Goal: Transaction & Acquisition: Purchase product/service

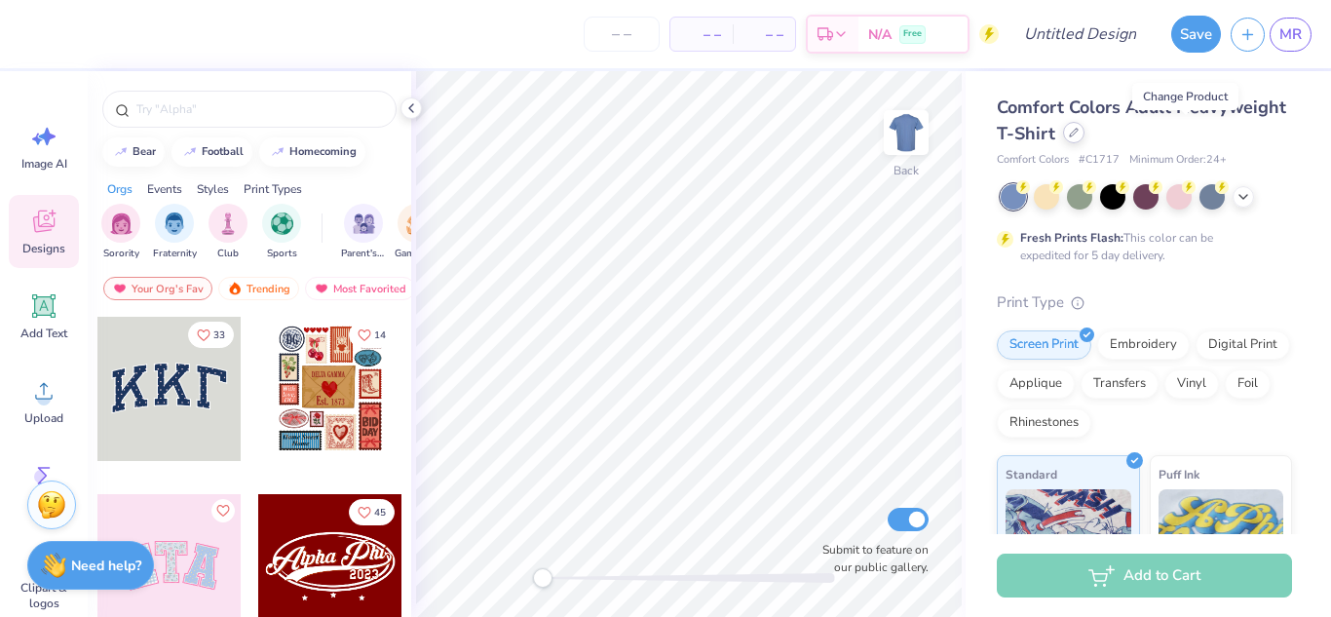
click at [1084, 140] on div at bounding box center [1073, 132] width 21 height 21
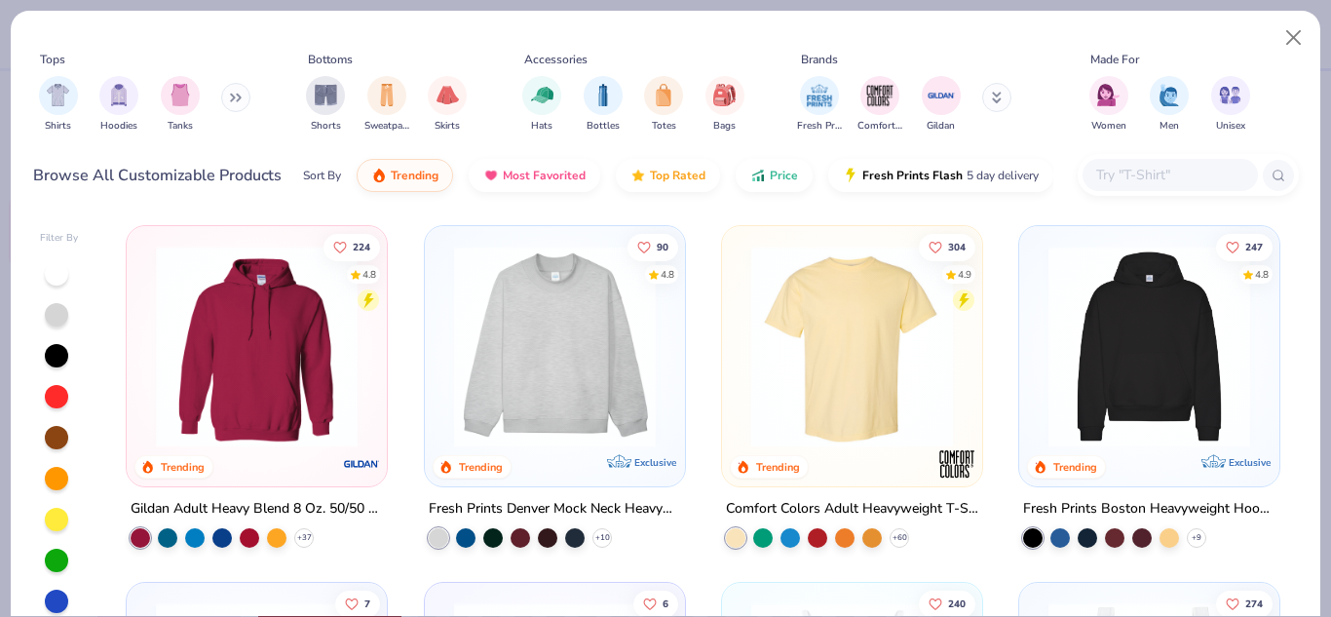
click at [546, 368] on img at bounding box center [554, 347] width 221 height 202
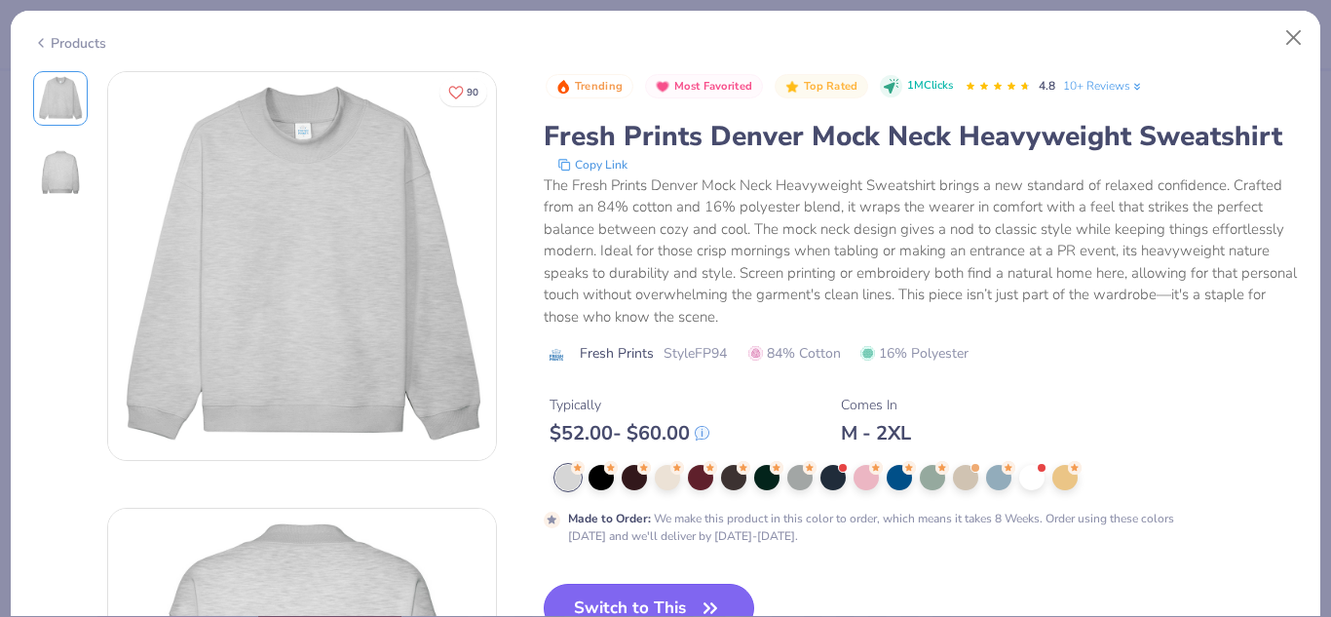
click at [627, 586] on button "Switch to This" at bounding box center [649, 608] width 211 height 49
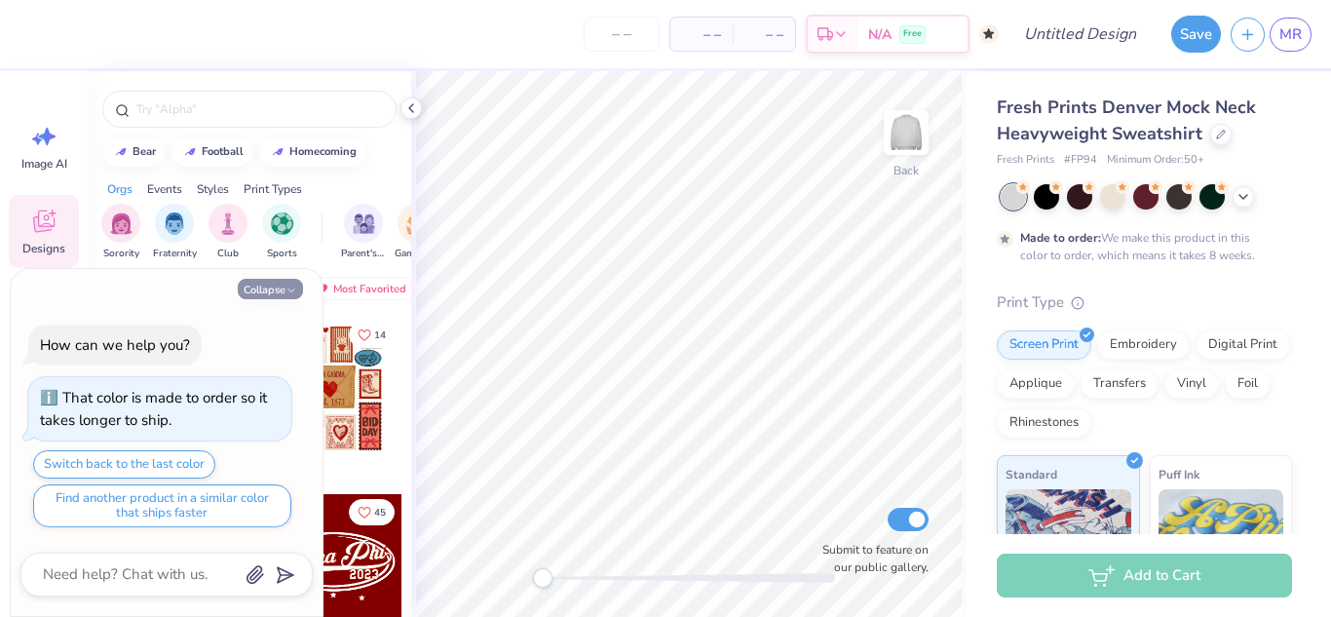
click at [267, 285] on button "Collapse" at bounding box center [270, 289] width 65 height 20
type textarea "x"
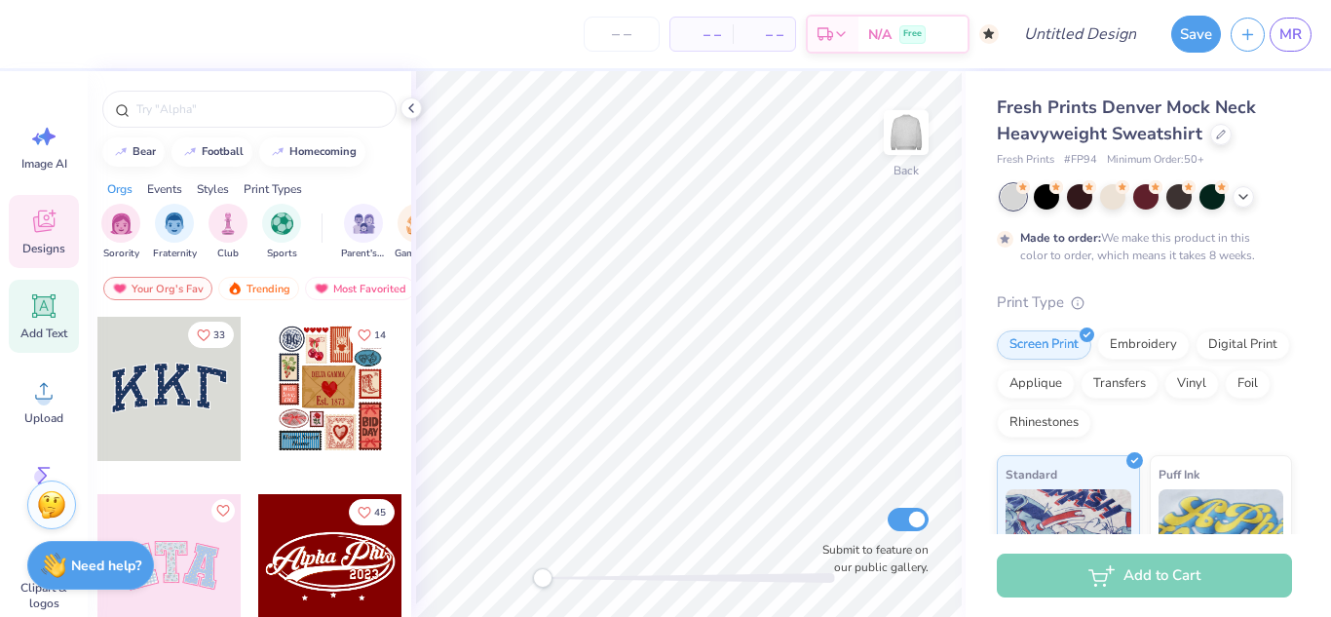
click at [18, 290] on div "Add Text" at bounding box center [44, 316] width 70 height 73
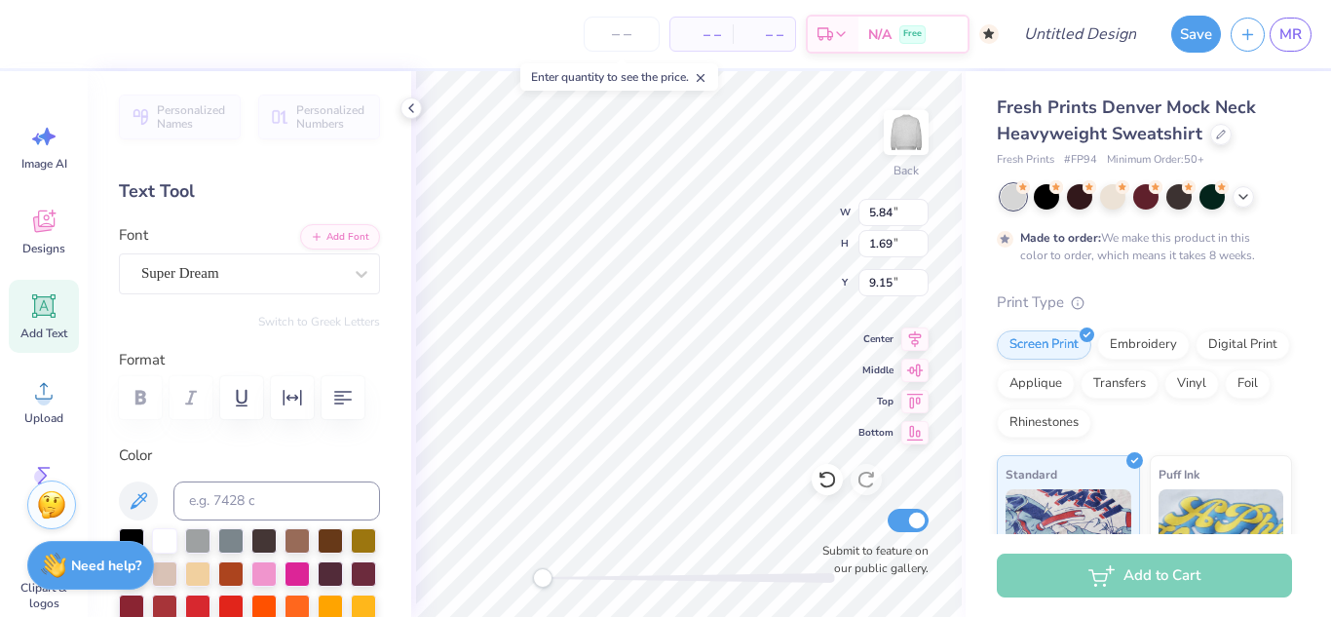
scroll to position [17, 3]
type textarea "X"
type textarea "UDCFH"
click at [322, 274] on div "Super Dream" at bounding box center [241, 273] width 205 height 30
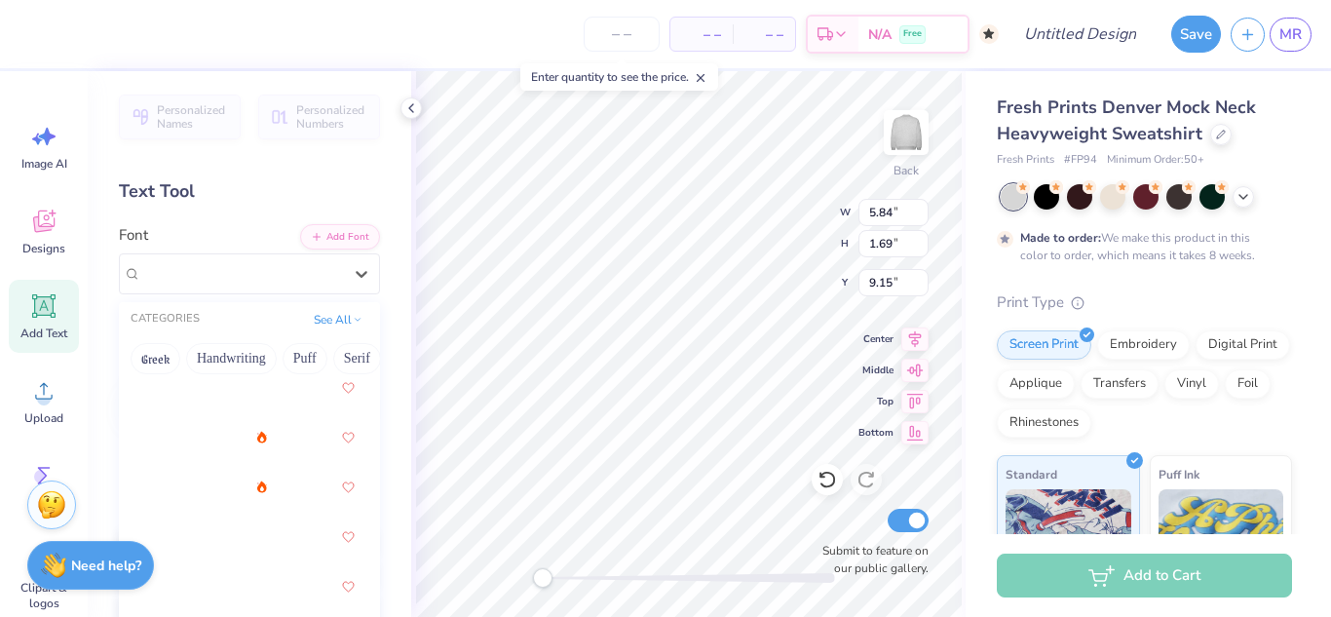
scroll to position [3576, 0]
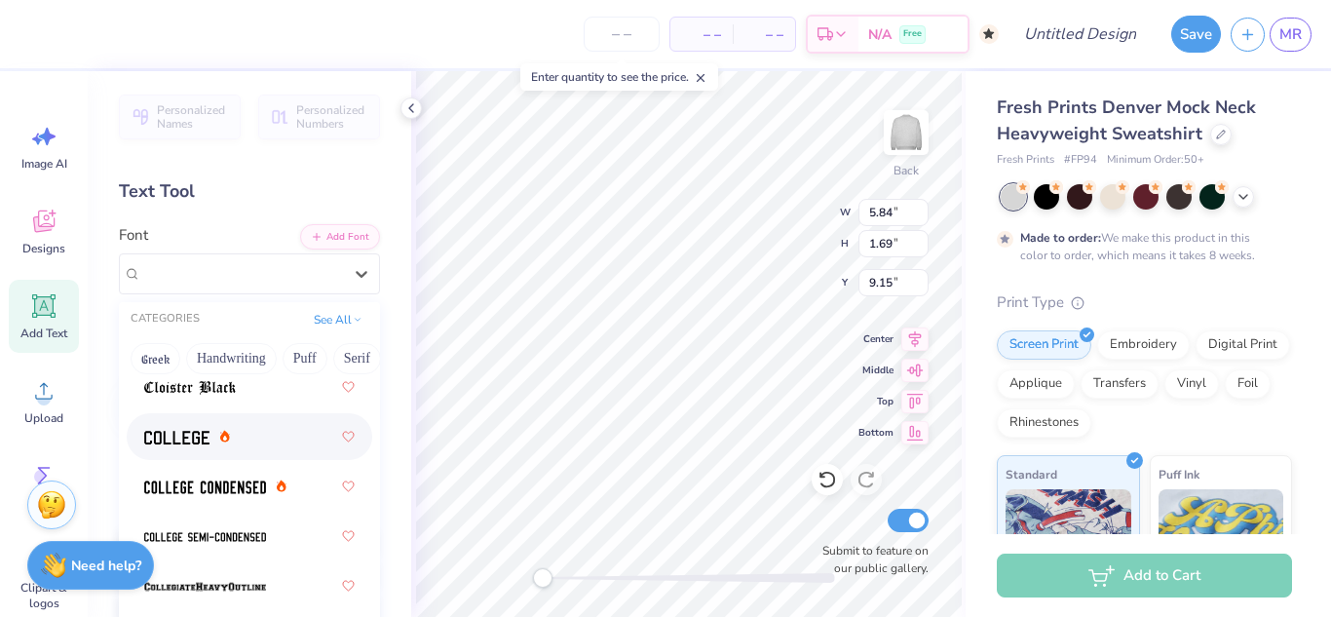
click at [246, 432] on div at bounding box center [249, 436] width 210 height 35
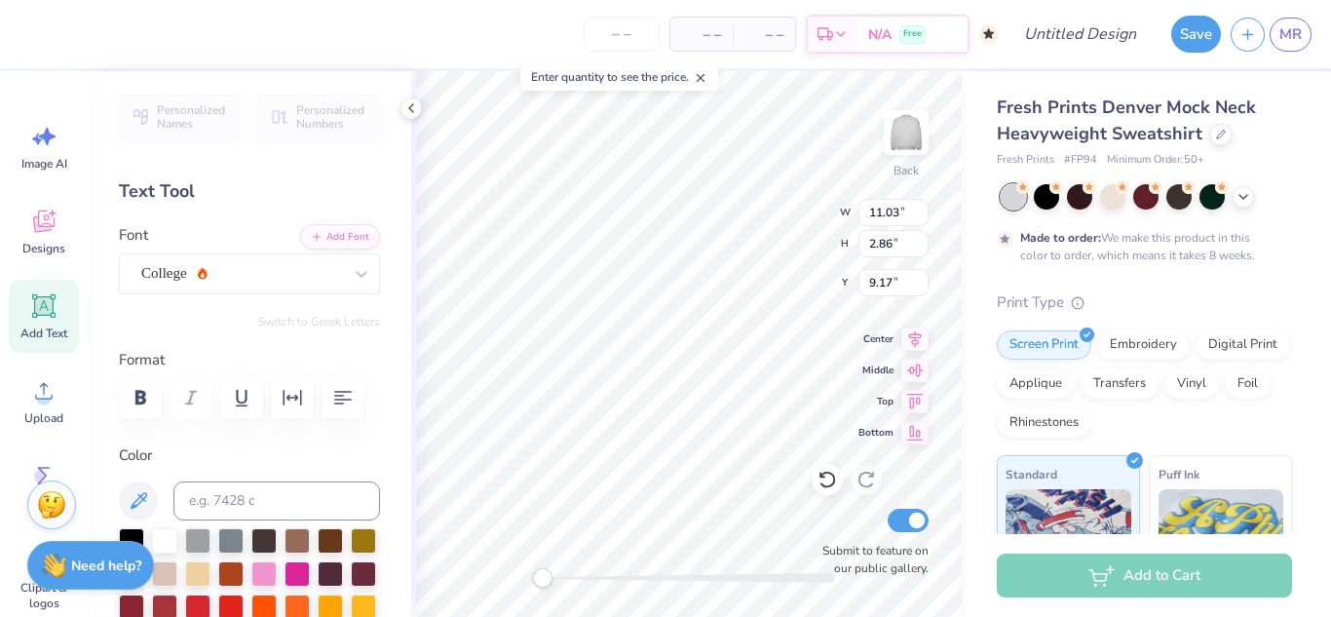
type input "11.03"
type input "2.86"
type input "12.02"
type input "3.12"
type input "3.00"
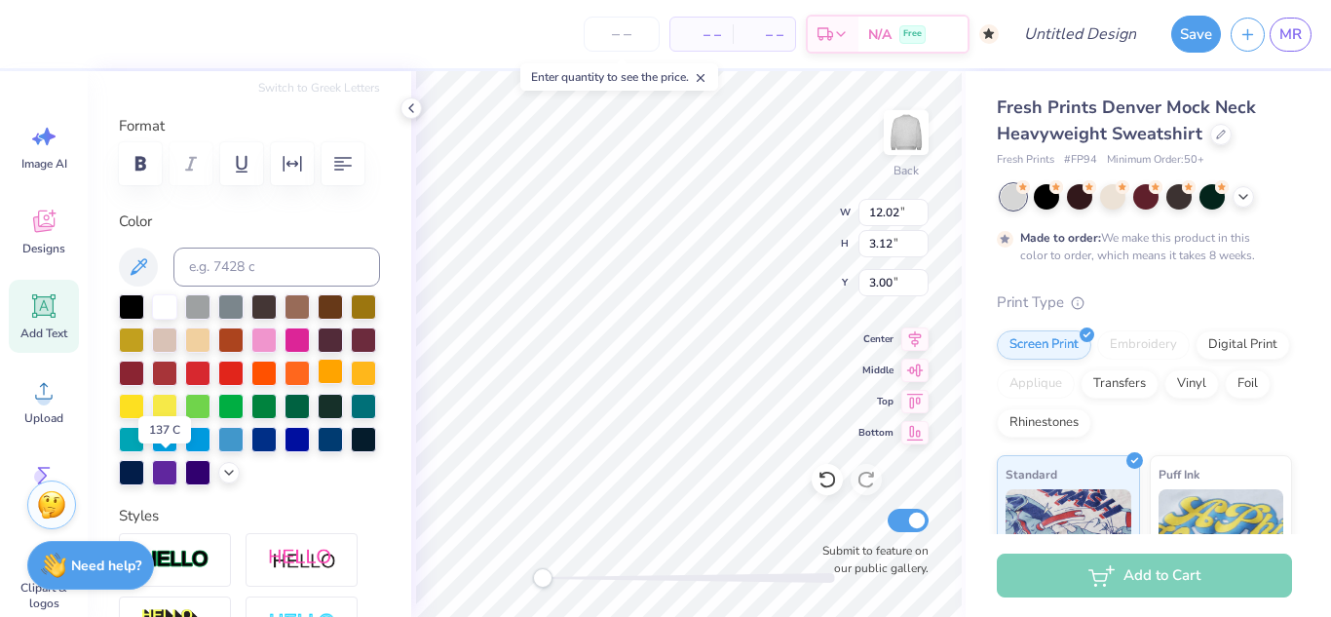
scroll to position [236, 0]
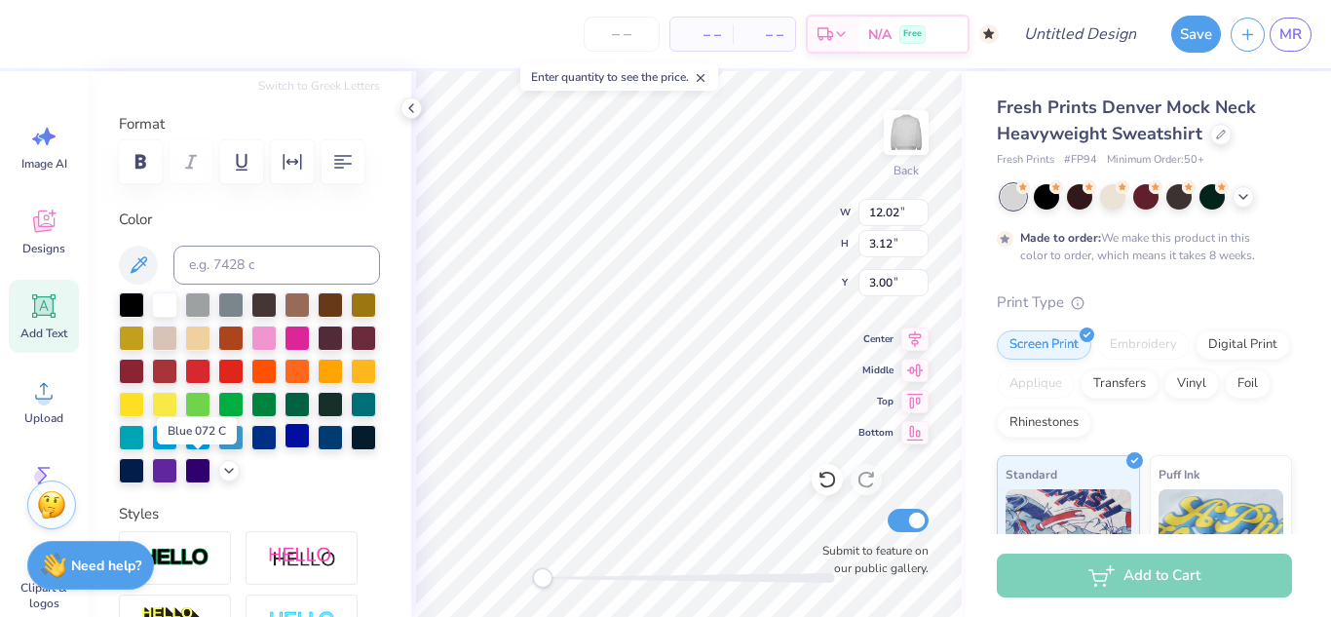
click at [284, 448] on div at bounding box center [296, 435] width 25 height 25
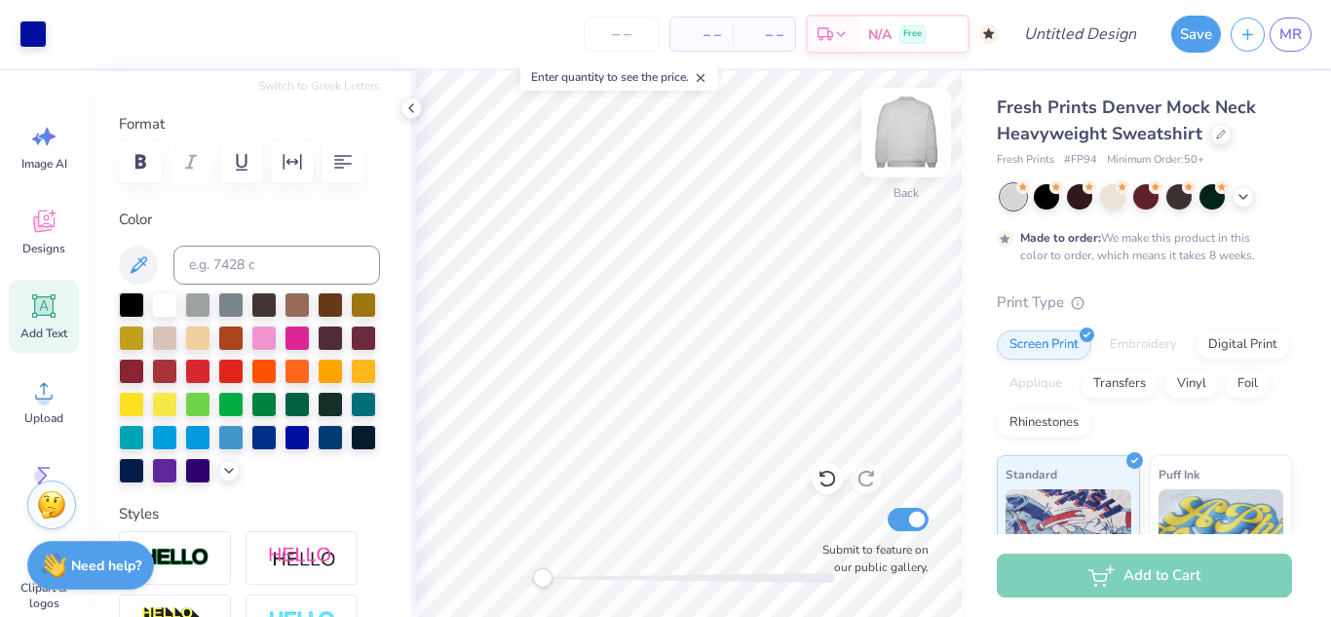
click at [911, 135] on img at bounding box center [906, 133] width 78 height 78
click at [911, 131] on img at bounding box center [906, 133] width 78 height 78
click at [49, 321] on div "Add Text" at bounding box center [44, 316] width 70 height 73
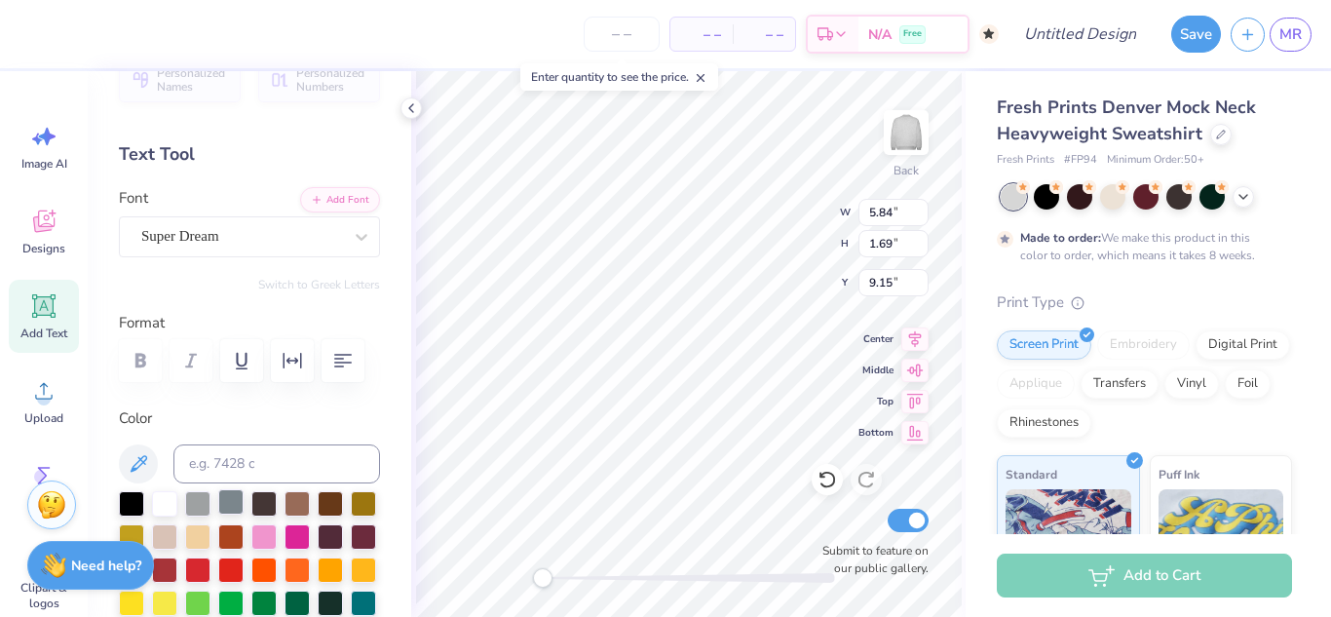
scroll to position [36, 0]
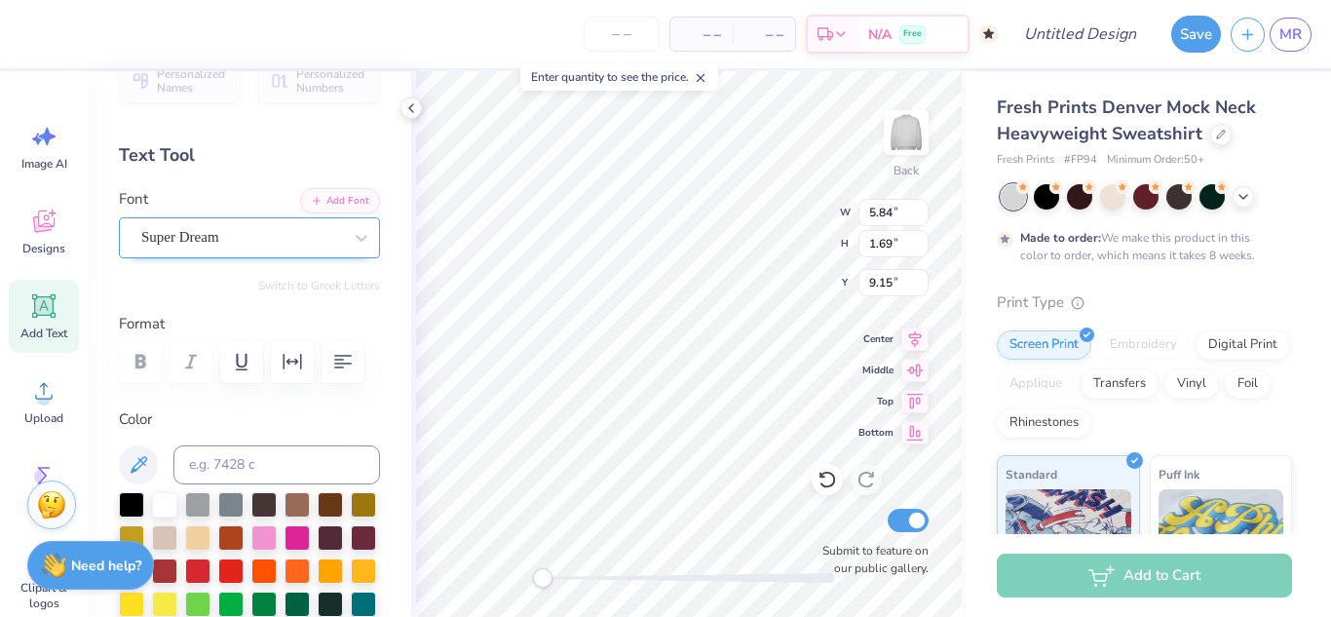
type textarea "[PERSON_NAME]"
click at [217, 240] on div "Super Dream" at bounding box center [241, 237] width 205 height 30
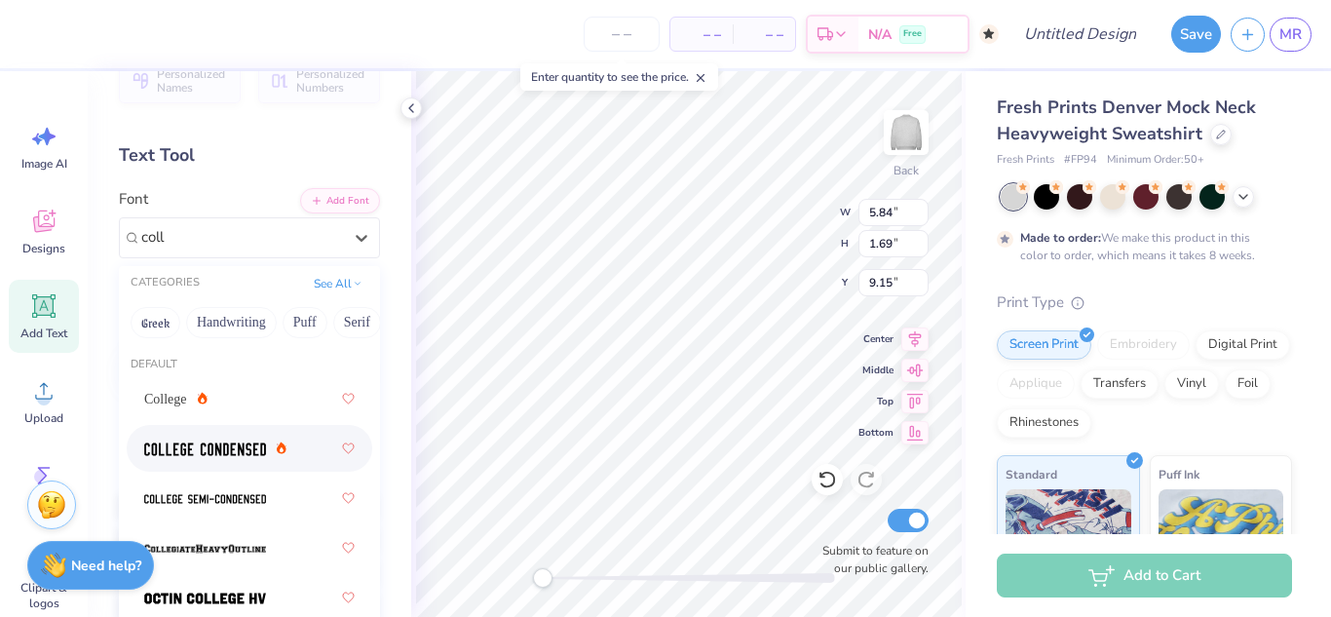
click at [208, 445] on img at bounding box center [205, 449] width 122 height 14
type input "coll"
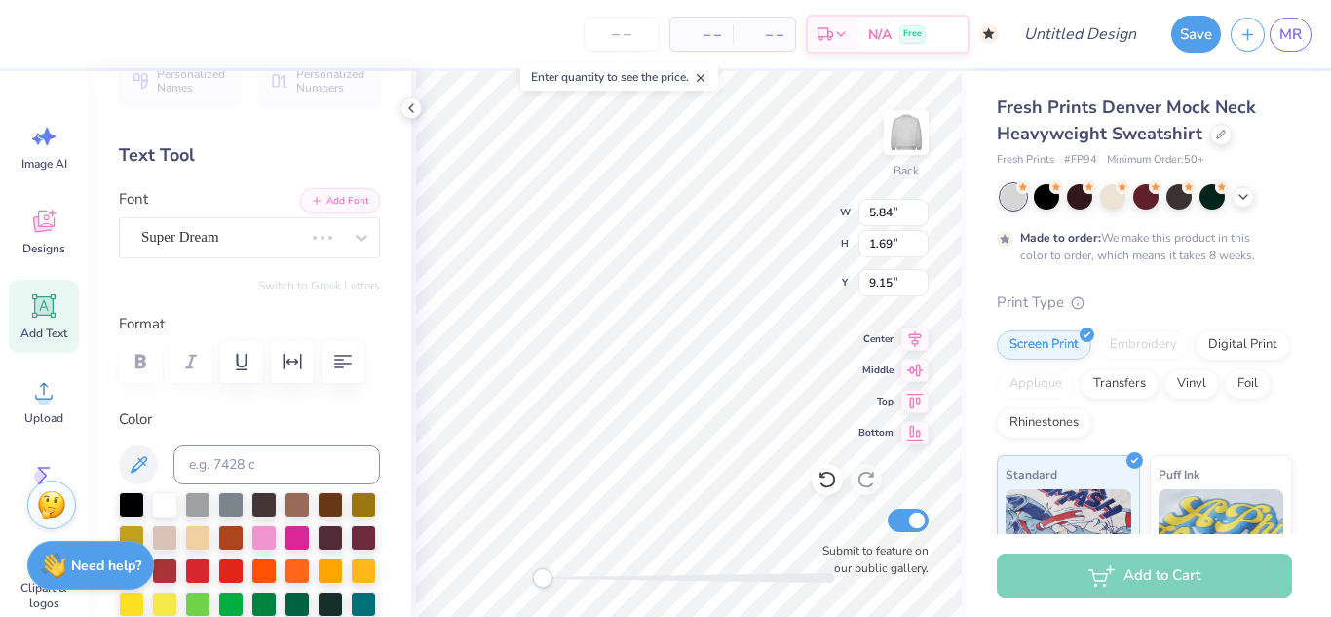
scroll to position [17, 7]
click at [196, 245] on div "College Condensed" at bounding box center [241, 237] width 205 height 30
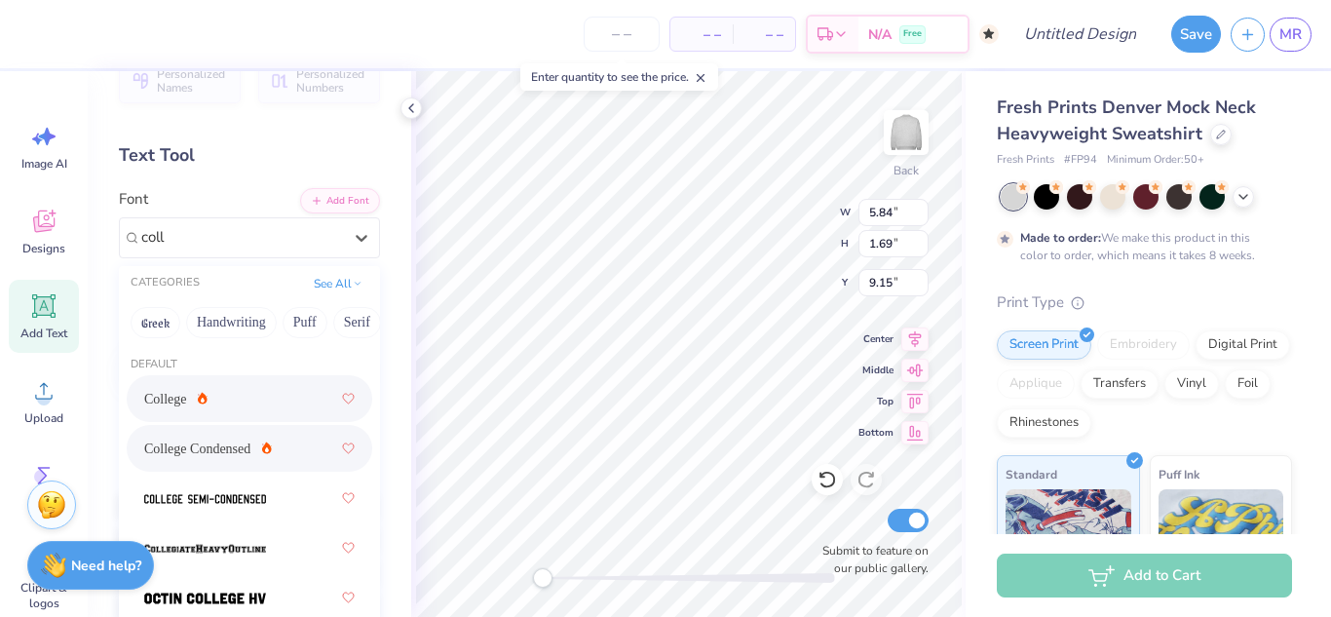
click at [225, 403] on div "College" at bounding box center [249, 398] width 210 height 35
type input "coll"
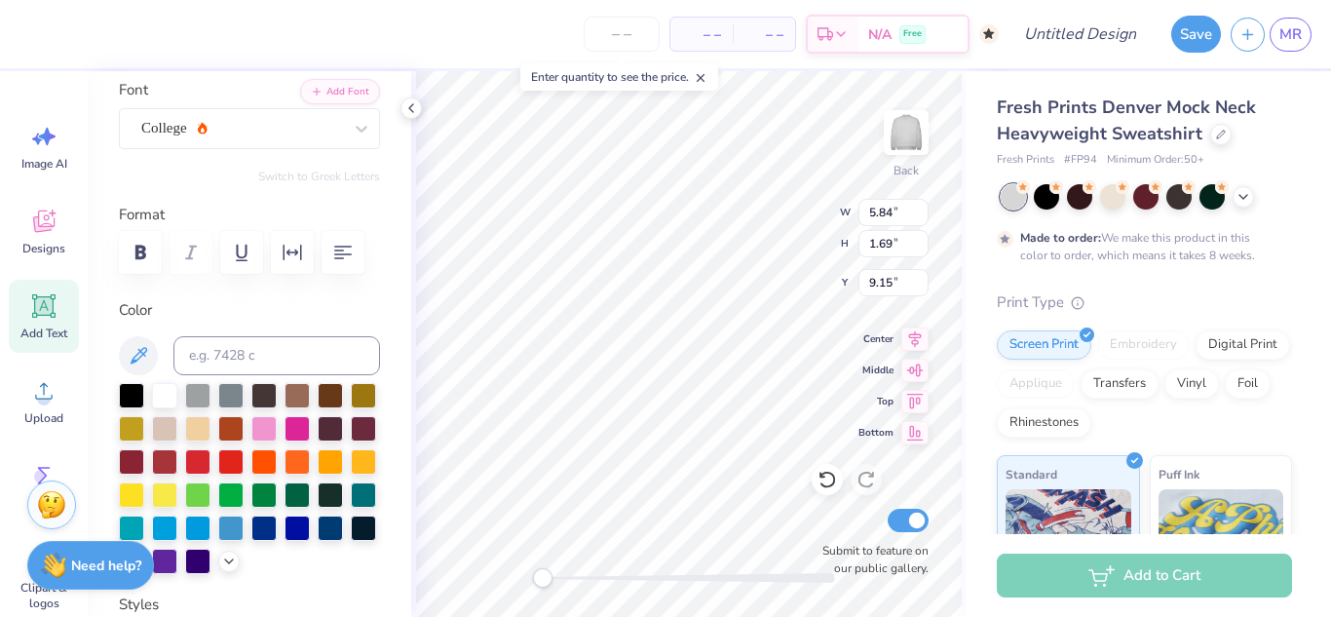
scroll to position [153, 0]
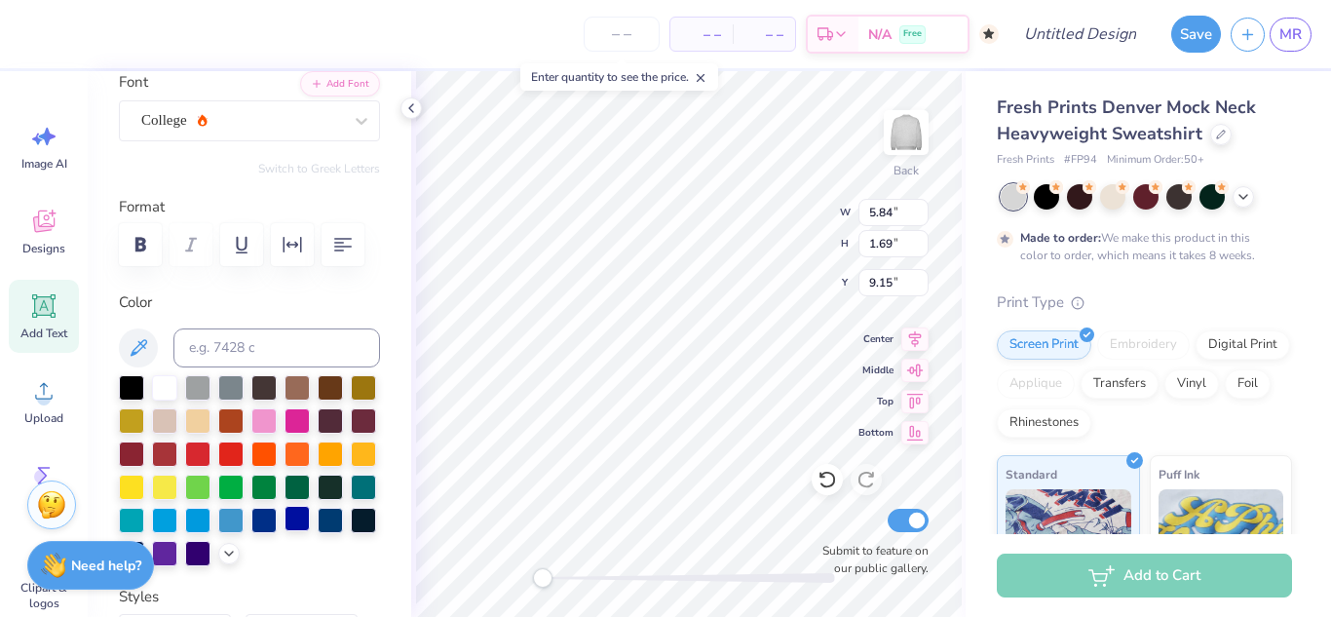
type textarea "[PERSON_NAME]"
click at [284, 531] on div at bounding box center [296, 518] width 25 height 25
type input "2.52"
type input "0.61"
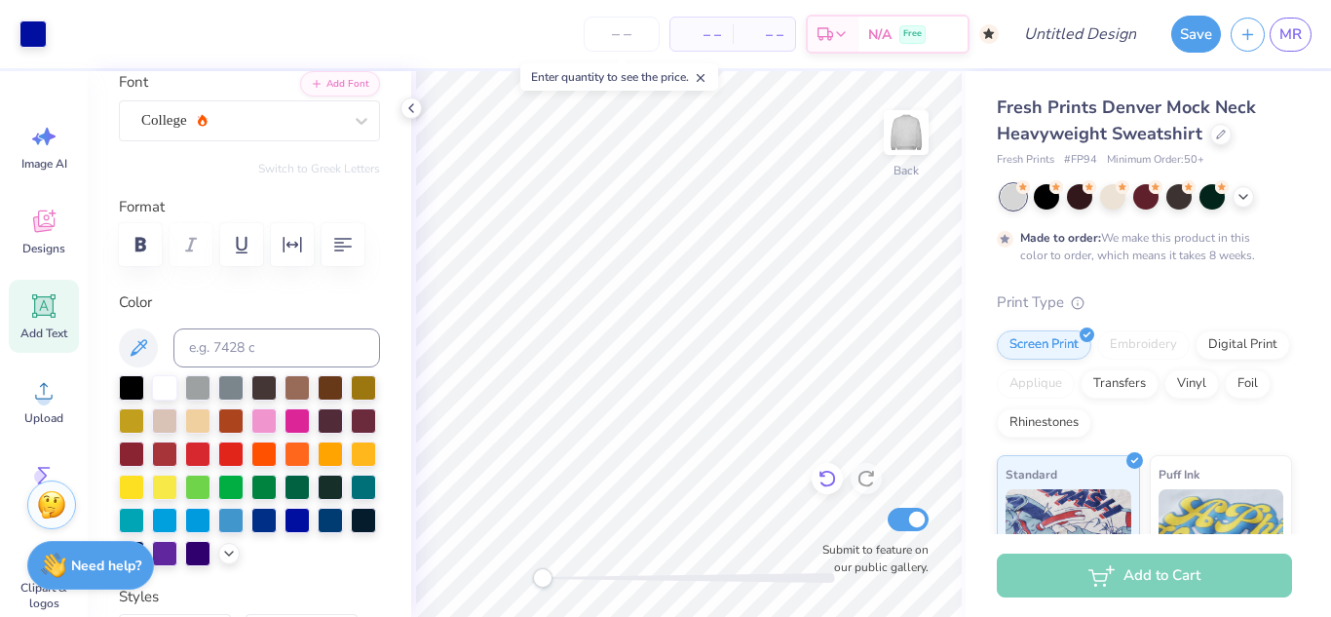
click at [823, 481] on icon at bounding box center [826, 478] width 19 height 19
click at [852, 480] on div at bounding box center [866, 478] width 31 height 31
click at [1131, 569] on div "Add to Cart" at bounding box center [1144, 575] width 295 height 44
click at [1096, 37] on input "Design Title" at bounding box center [1103, 34] width 95 height 39
type input "UDCFH"
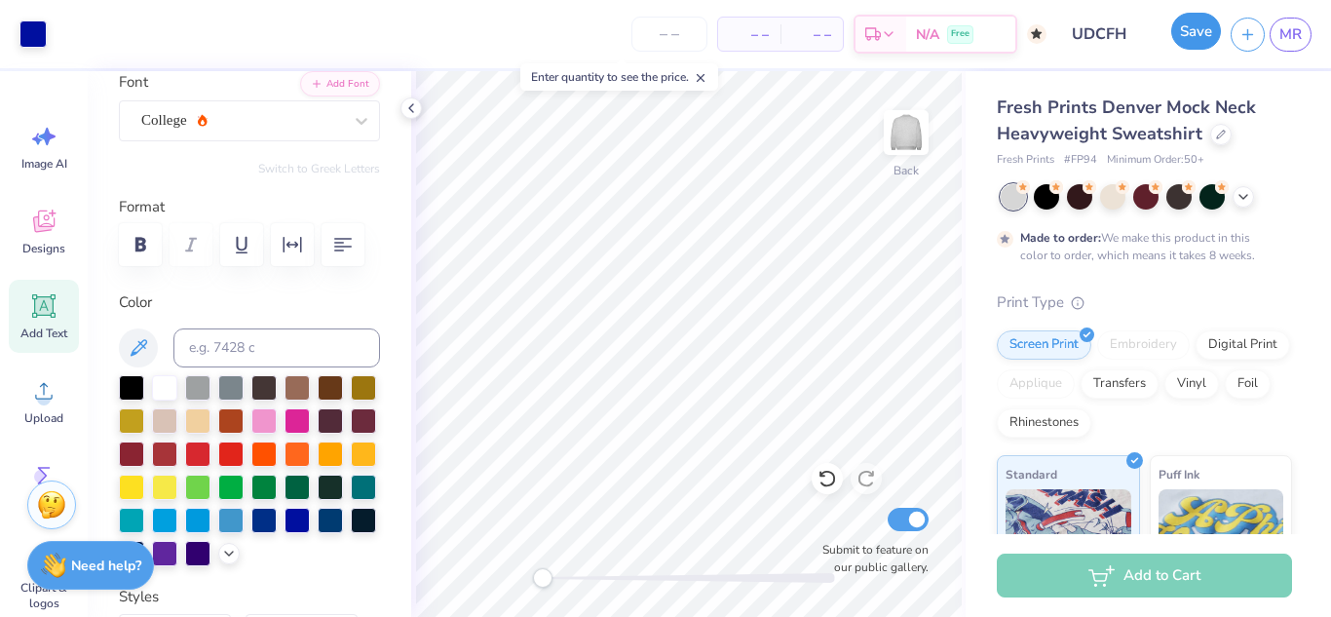
click at [1186, 35] on button "Save" at bounding box center [1196, 31] width 50 height 37
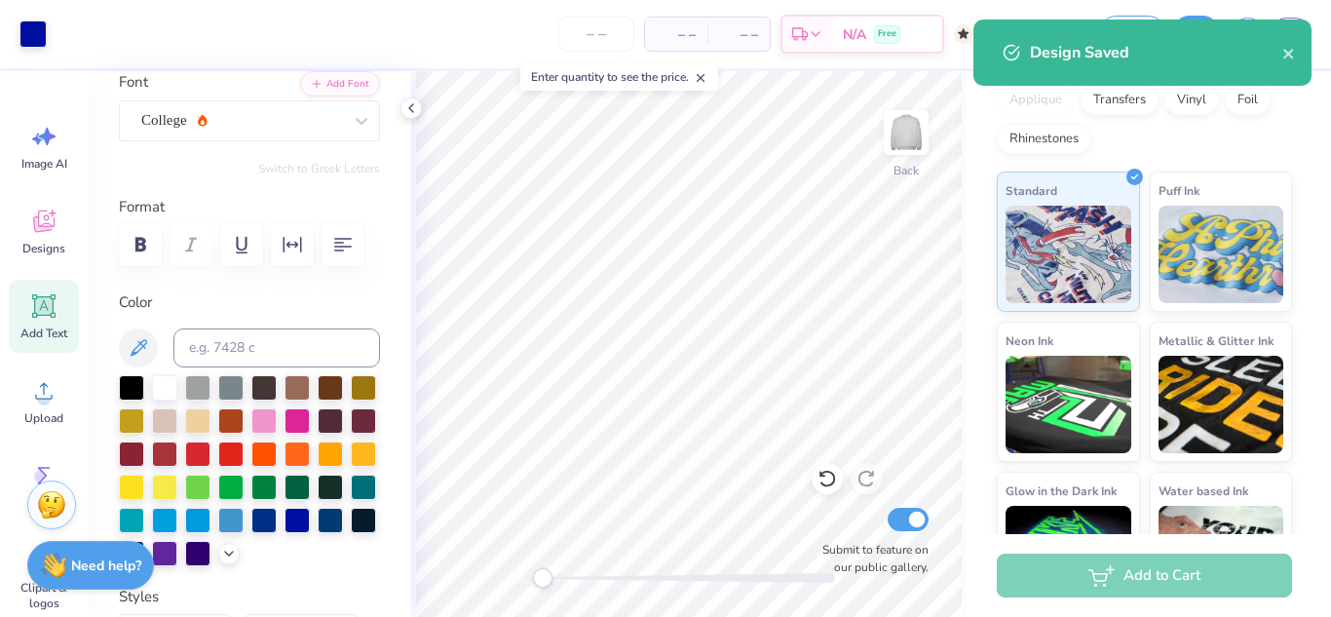
scroll to position [394, 0]
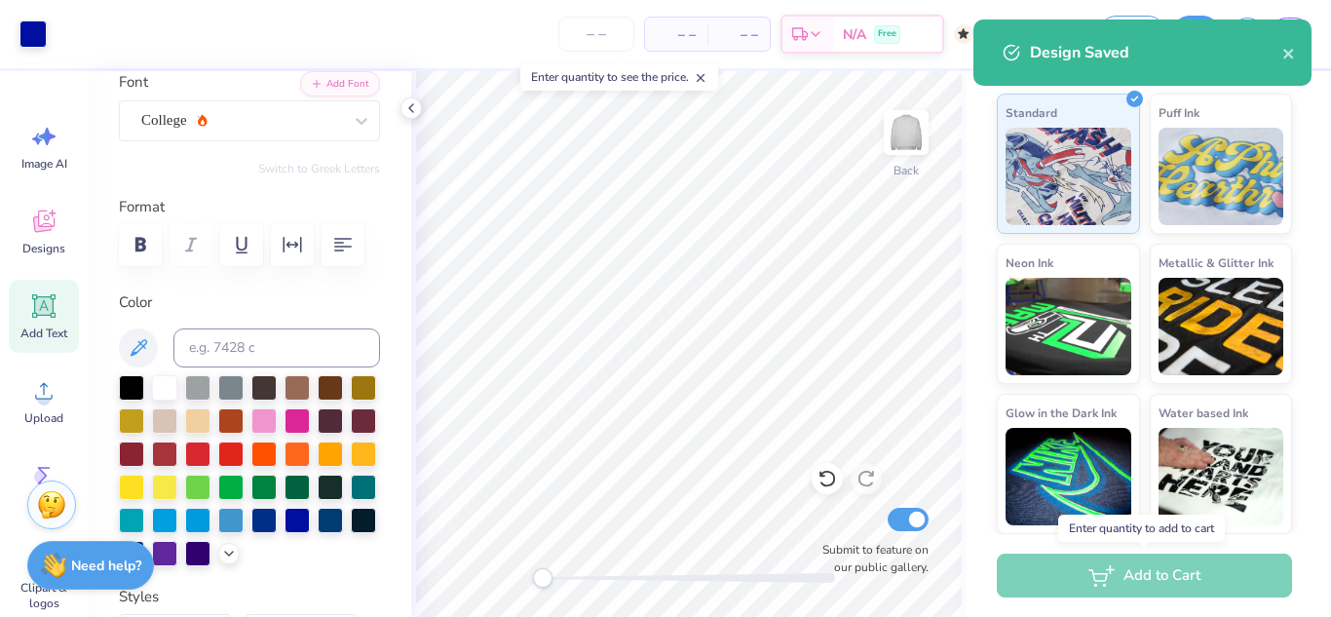
click at [1126, 586] on div "Add to Cart" at bounding box center [1144, 575] width 295 height 44
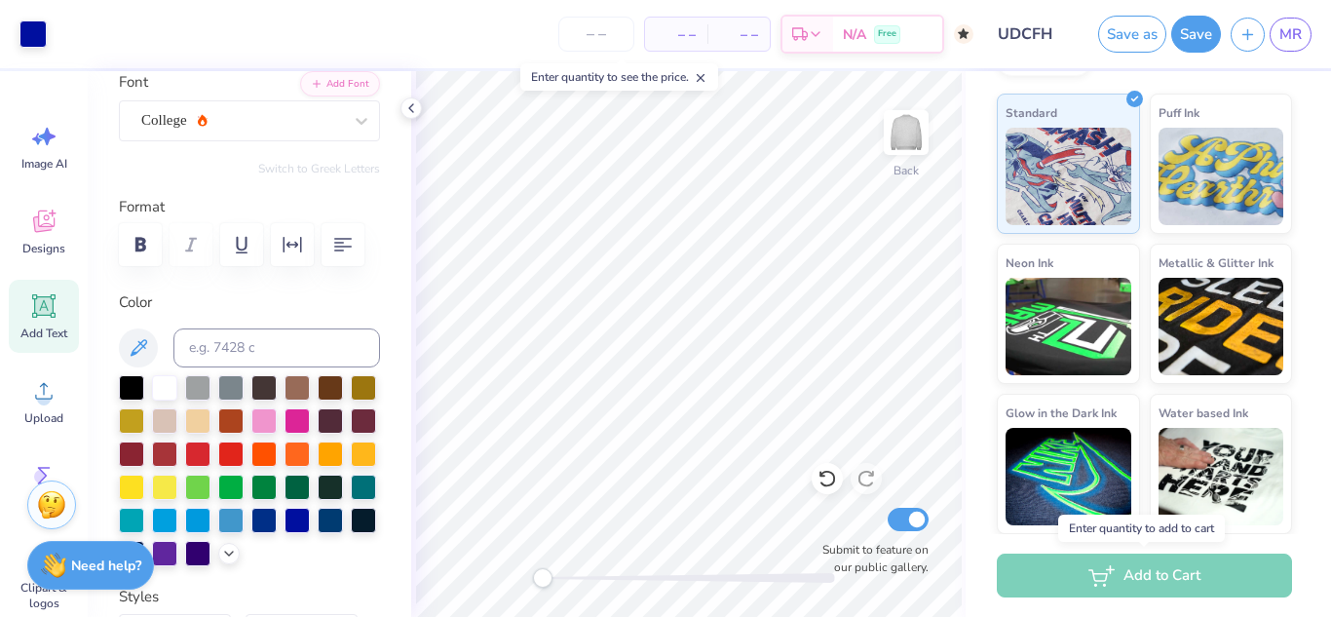
scroll to position [0, 0]
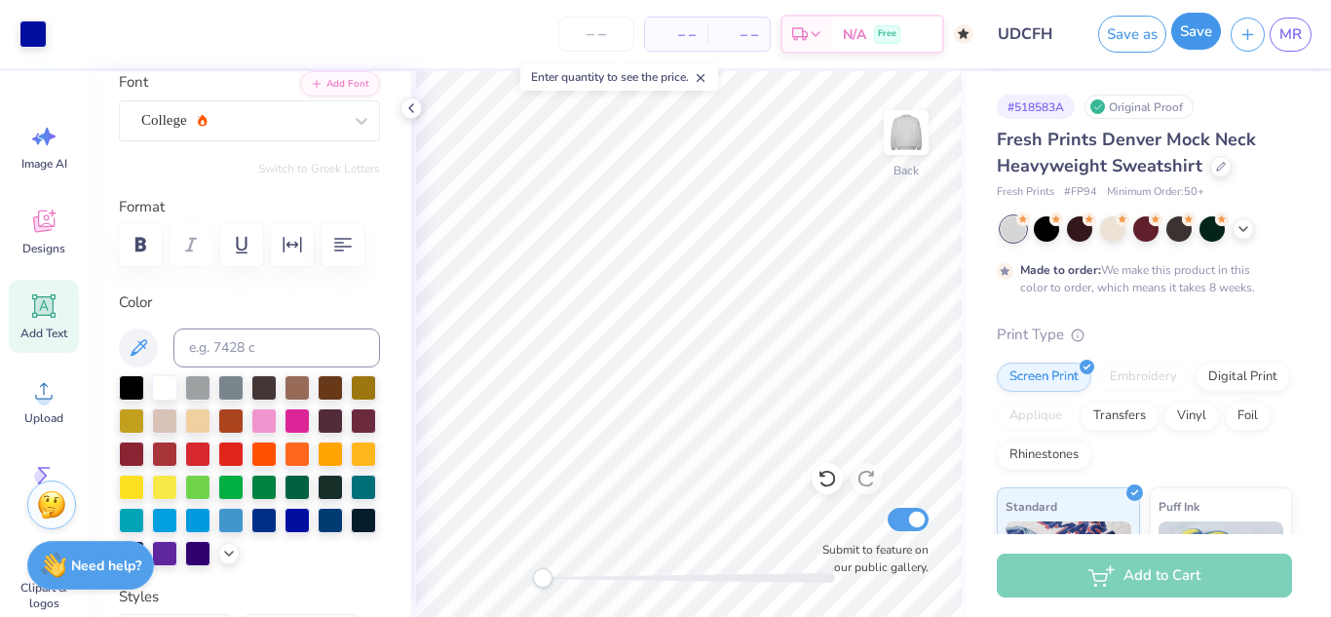
click at [1208, 31] on button "Save" at bounding box center [1196, 31] width 50 height 37
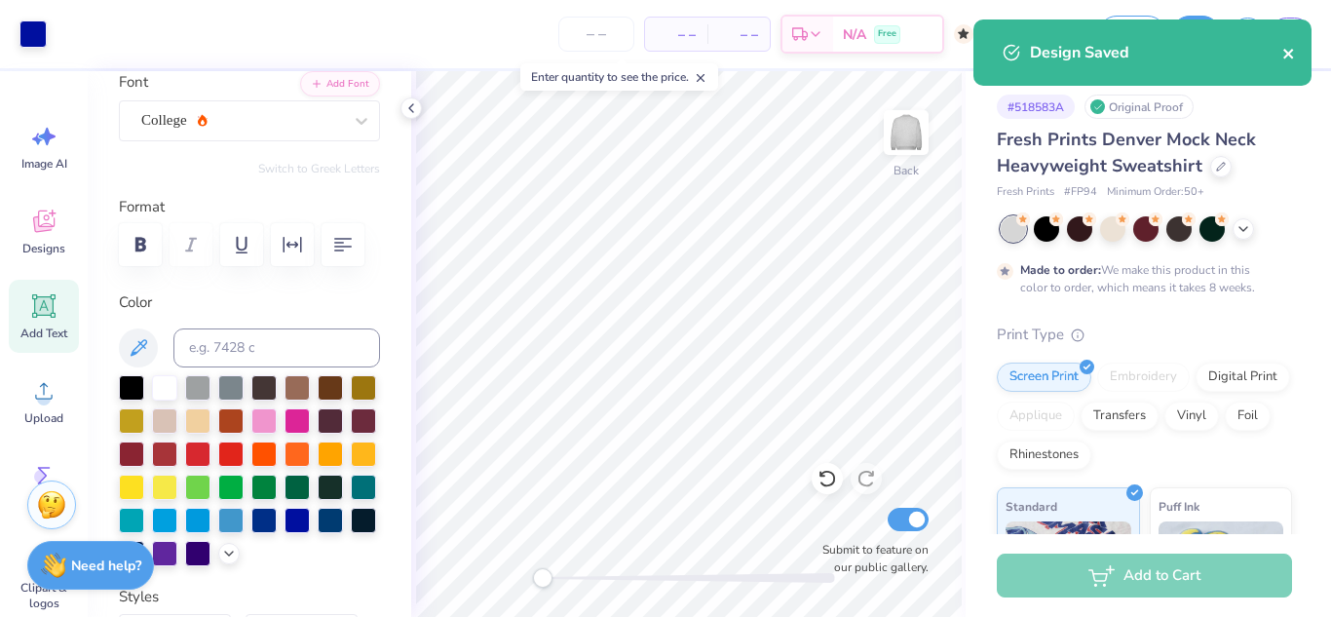
click at [1291, 55] on icon "close" at bounding box center [1289, 54] width 14 height 16
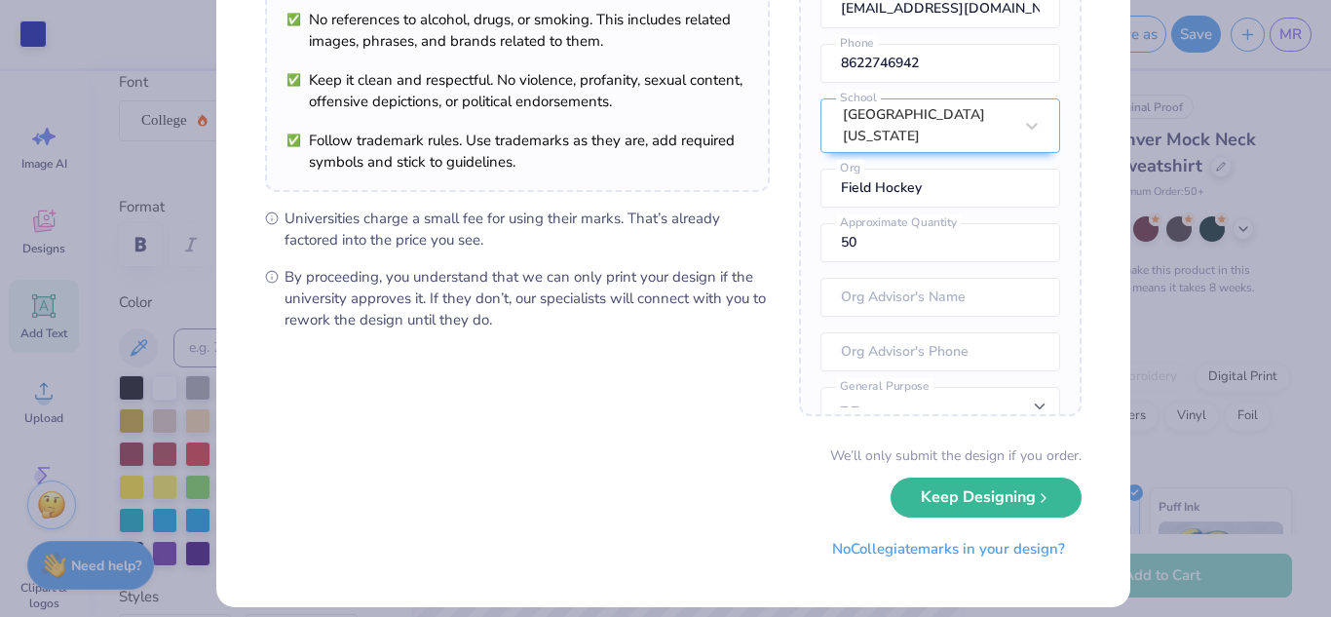
scroll to position [215, 0]
click at [886, 239] on input "50" at bounding box center [940, 241] width 240 height 39
click at [1013, 244] on input "51" at bounding box center [940, 241] width 240 height 39
click at [1013, 244] on input "52" at bounding box center [940, 241] width 240 height 39
click at [1013, 244] on input "53" at bounding box center [940, 241] width 240 height 39
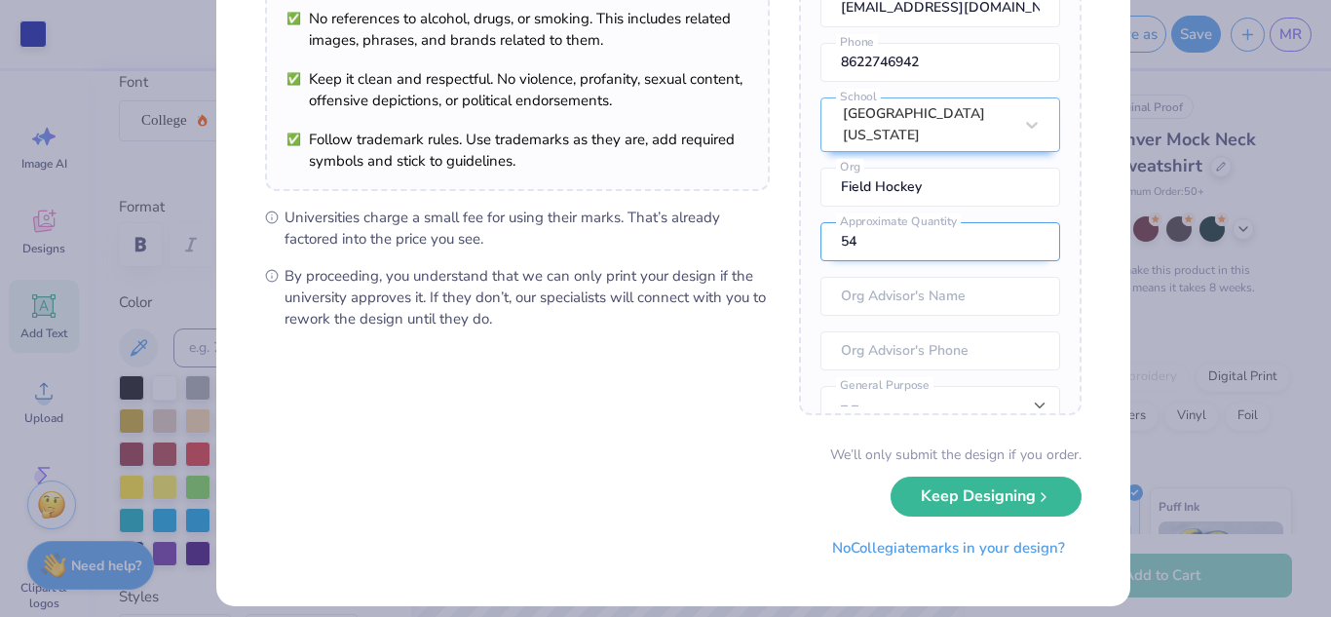
click at [1013, 244] on input "54" at bounding box center [940, 241] width 240 height 39
click at [1013, 244] on input "55" at bounding box center [940, 241] width 240 height 39
drag, startPoint x: 1013, startPoint y: 244, endPoint x: 1013, endPoint y: 261, distance: 17.5
click at [1013, 261] on input "53" at bounding box center [940, 241] width 240 height 39
click at [1009, 256] on input "53" at bounding box center [940, 241] width 240 height 39
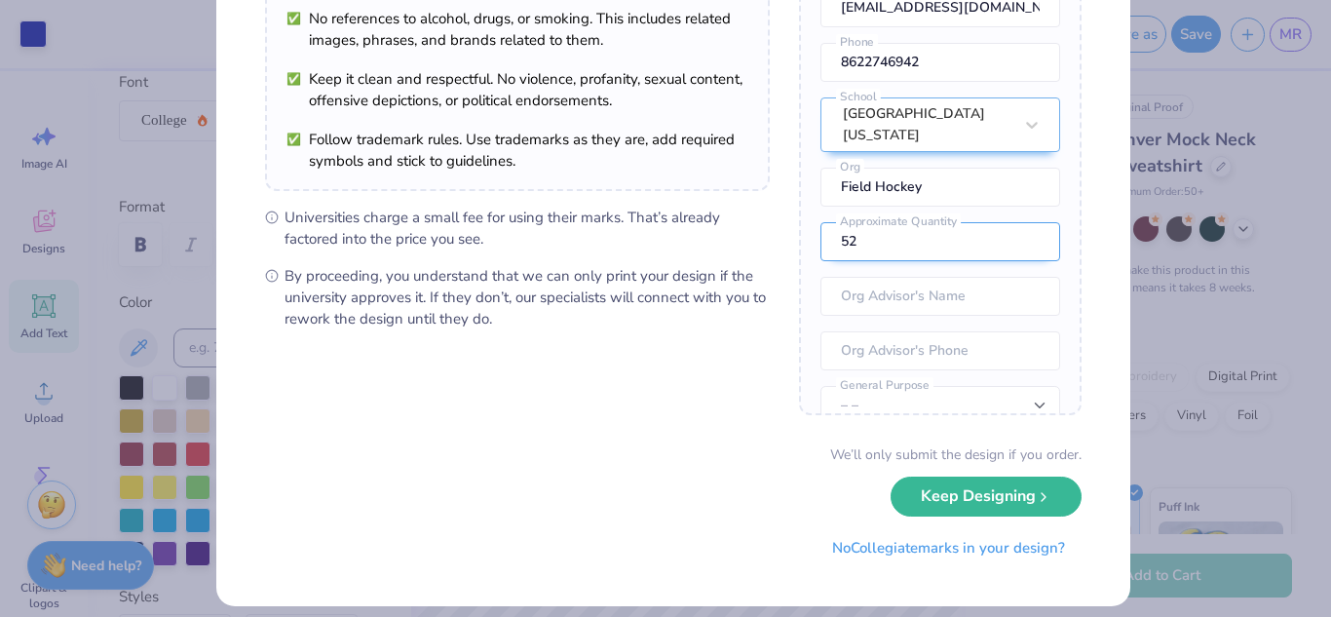
click at [1009, 256] on input "52" at bounding box center [940, 241] width 240 height 39
click at [1009, 256] on input "51" at bounding box center [940, 241] width 240 height 39
click at [1009, 256] on input "50" at bounding box center [940, 241] width 240 height 39
click at [1009, 256] on input "49" at bounding box center [940, 241] width 240 height 39
click at [1009, 256] on input "48" at bounding box center [940, 241] width 240 height 39
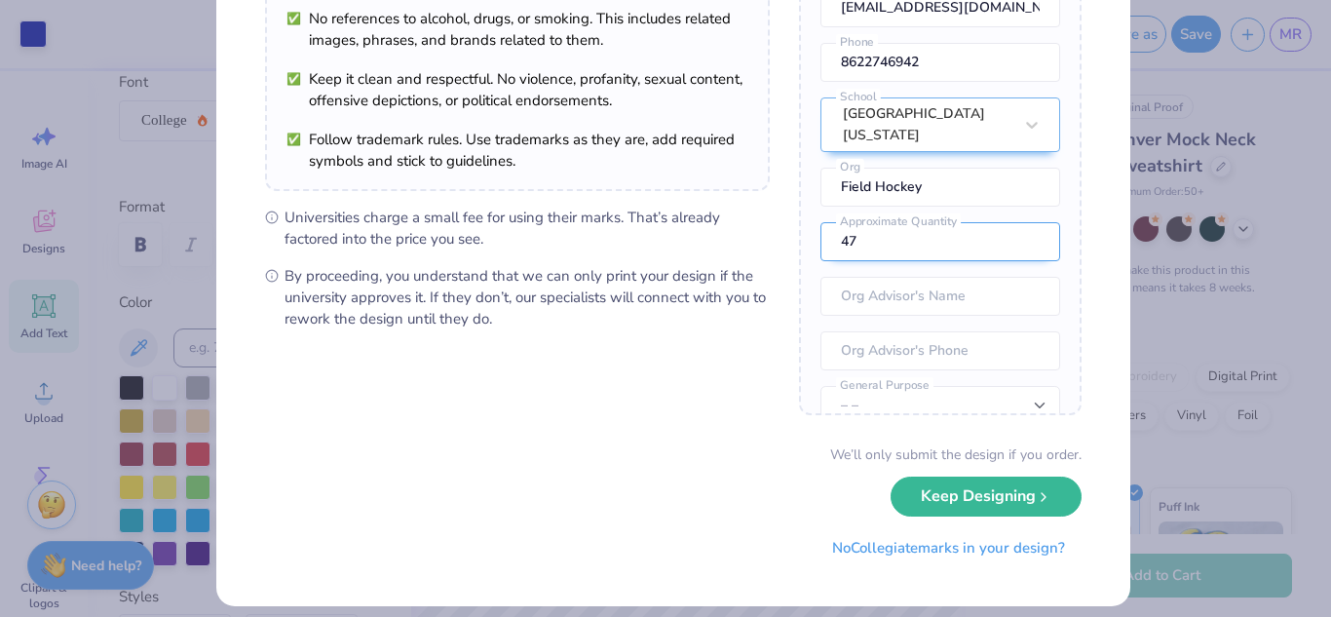
click at [1009, 256] on input "47" at bounding box center [940, 241] width 240 height 39
click at [1009, 256] on input "44" at bounding box center [940, 241] width 240 height 39
click at [1009, 256] on input "43" at bounding box center [940, 241] width 240 height 39
click at [1009, 256] on input "42" at bounding box center [940, 241] width 240 height 39
click at [1009, 256] on input "41" at bounding box center [940, 241] width 240 height 39
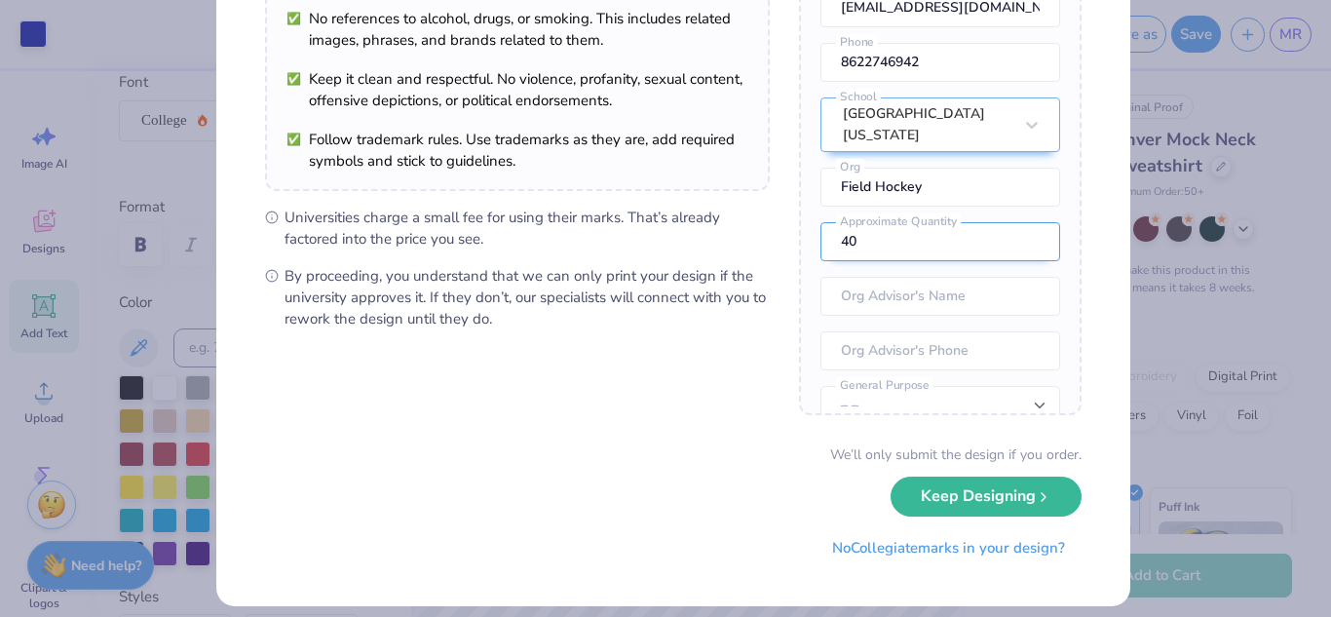
click at [1009, 256] on input "40" at bounding box center [940, 241] width 240 height 39
click at [1009, 256] on input "39" at bounding box center [940, 241] width 240 height 39
click at [1009, 256] on input "38" at bounding box center [940, 241] width 240 height 39
click at [1009, 256] on input "37" at bounding box center [940, 241] width 240 height 39
click at [1009, 256] on input "36" at bounding box center [940, 241] width 240 height 39
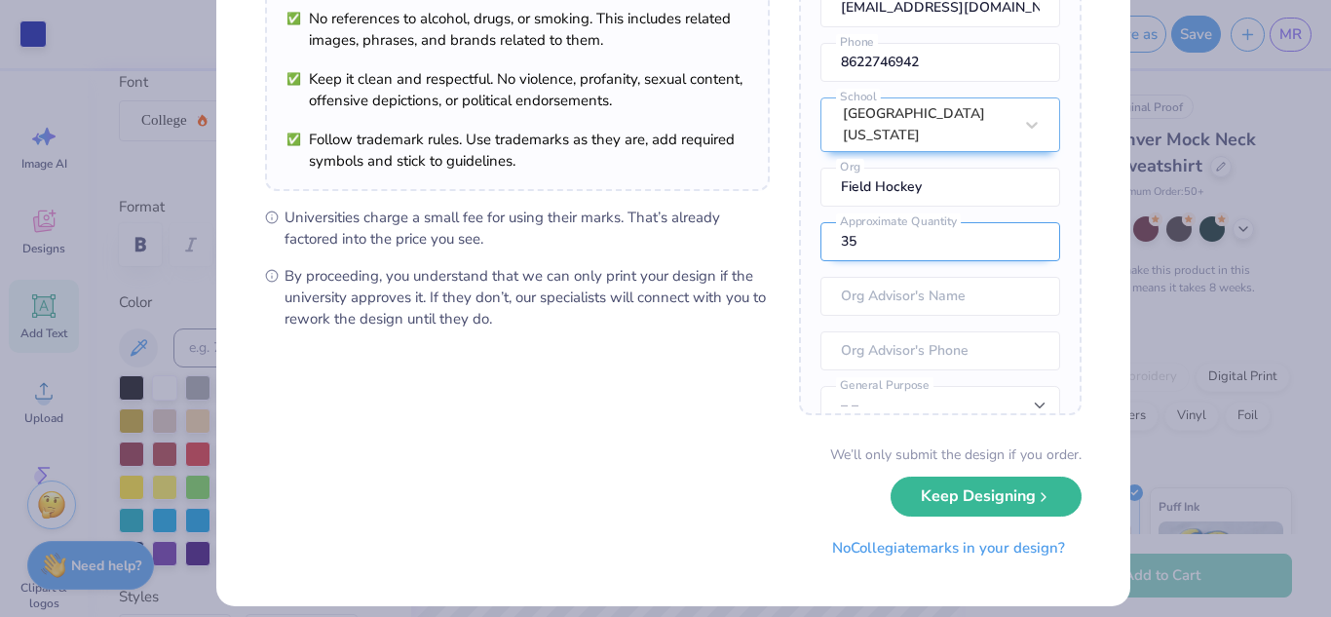
click at [1009, 256] on input "35" at bounding box center [940, 241] width 240 height 39
click at [1009, 256] on input "34" at bounding box center [940, 241] width 240 height 39
click at [1009, 256] on input "33" at bounding box center [940, 241] width 240 height 39
click at [1009, 256] on input "32" at bounding box center [940, 241] width 240 height 39
click at [1009, 256] on input "31" at bounding box center [940, 241] width 240 height 39
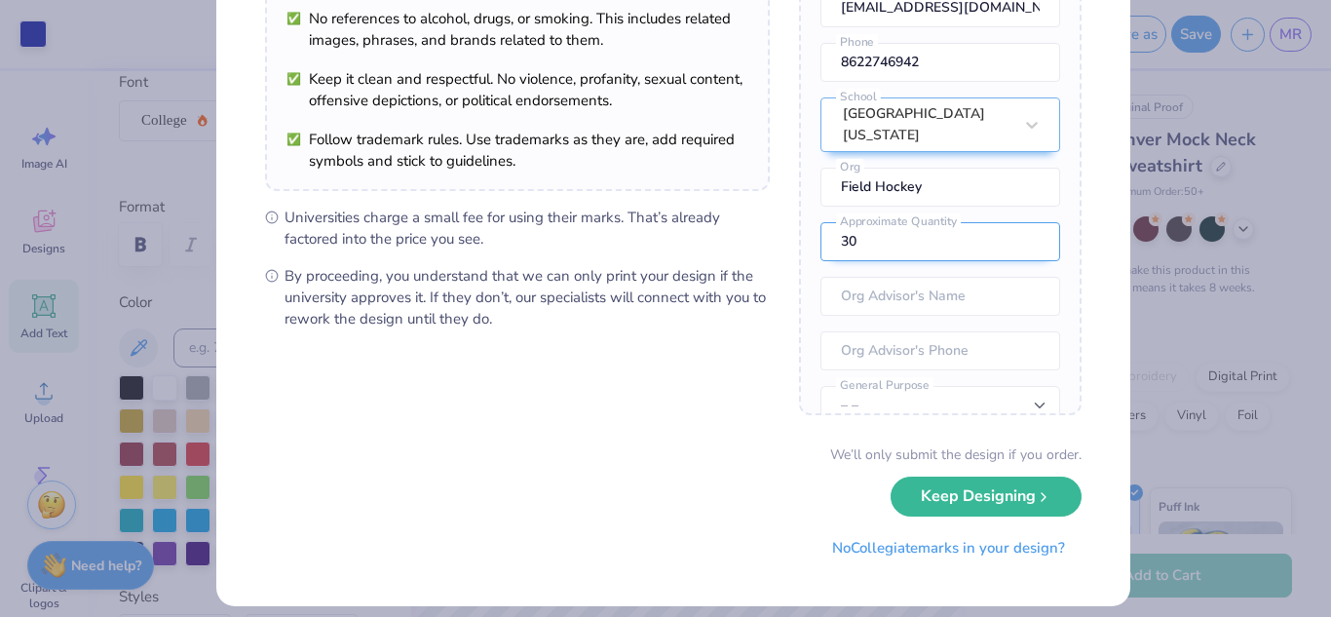
click at [1009, 256] on input "30" at bounding box center [940, 241] width 240 height 39
click at [1009, 256] on input "29" at bounding box center [940, 241] width 240 height 39
click at [1009, 256] on input "28" at bounding box center [940, 241] width 240 height 39
click at [1009, 256] on input "27" at bounding box center [940, 241] width 240 height 39
click at [1009, 256] on input "26" at bounding box center [940, 241] width 240 height 39
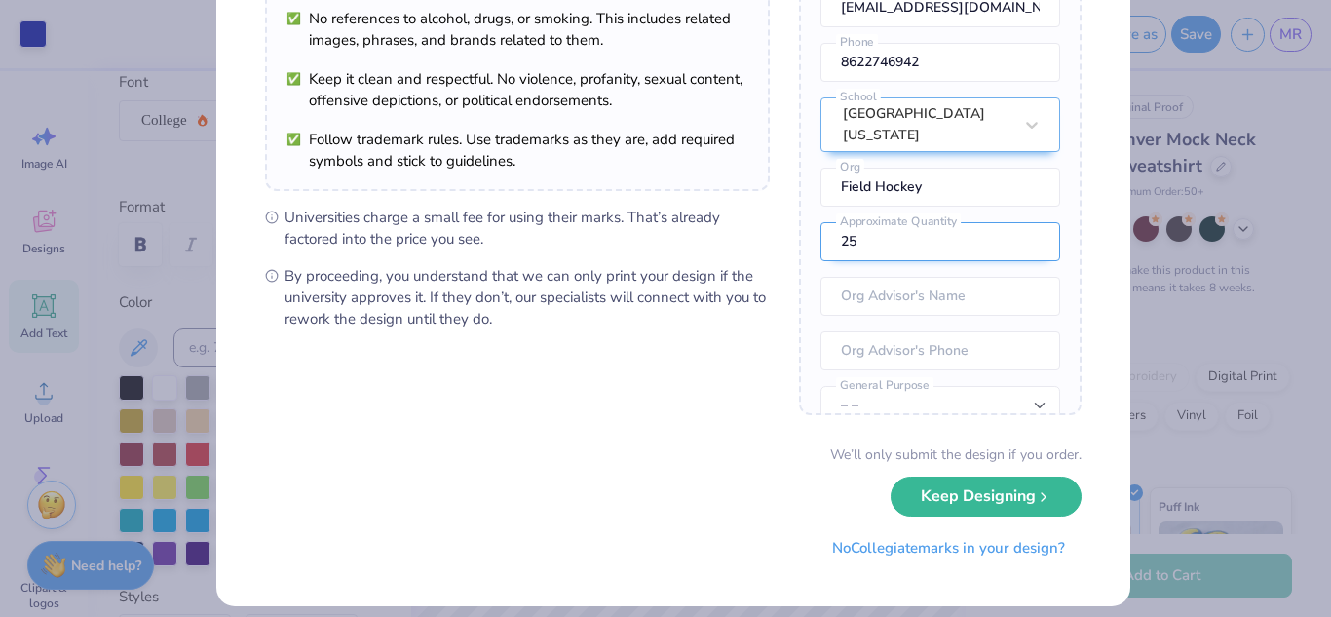
click at [1009, 256] on input "25" at bounding box center [940, 241] width 240 height 39
click at [1009, 256] on input "24" at bounding box center [940, 241] width 240 height 39
click at [1009, 256] on input "23" at bounding box center [940, 241] width 240 height 39
click at [1009, 256] on input "22" at bounding box center [940, 241] width 240 height 39
click at [1009, 256] on input "21" at bounding box center [940, 241] width 240 height 39
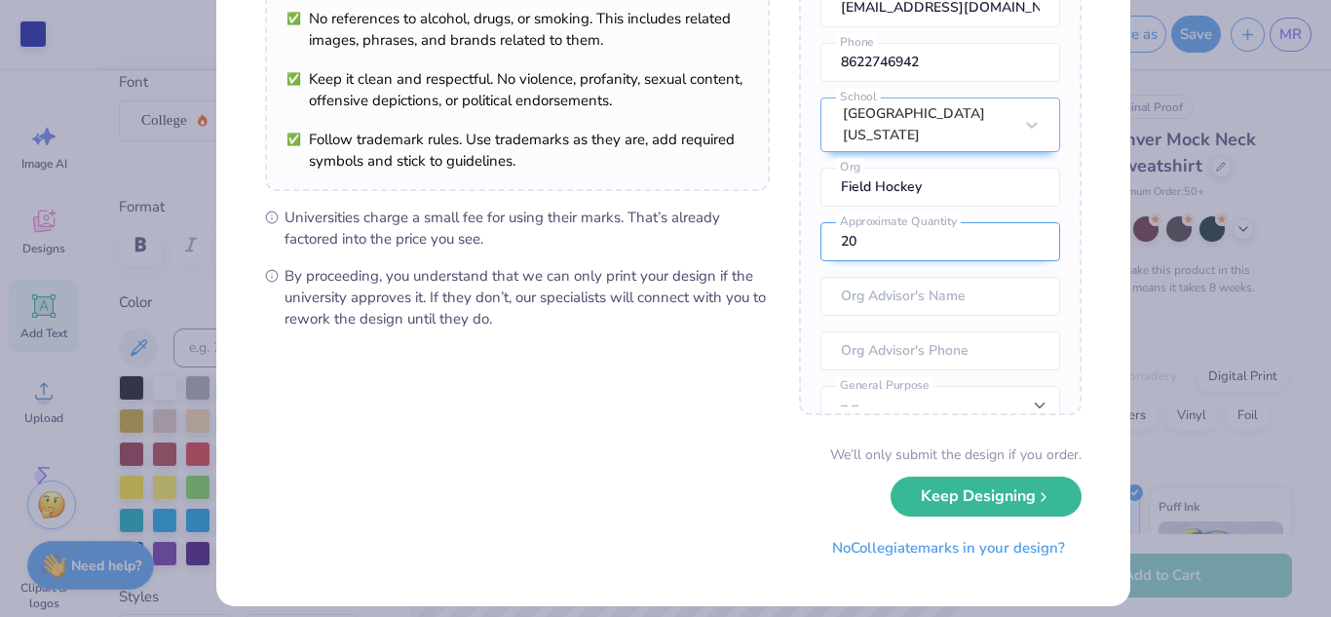
click at [1009, 256] on input "20" at bounding box center [940, 241] width 240 height 39
click at [1009, 256] on input "19" at bounding box center [940, 241] width 240 height 39
click at [1009, 256] on input "18" at bounding box center [940, 241] width 240 height 39
click at [1009, 256] on input "17" at bounding box center [940, 241] width 240 height 39
click at [1009, 256] on input "16" at bounding box center [940, 241] width 240 height 39
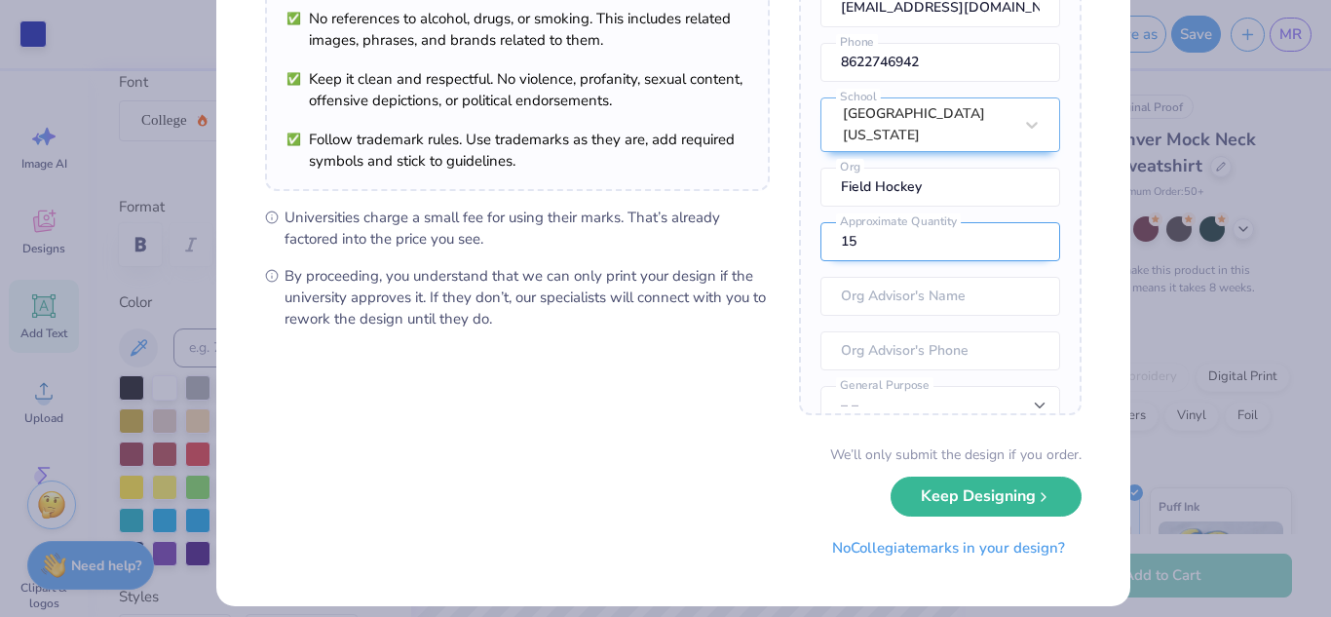
click at [1009, 256] on input "15" at bounding box center [940, 241] width 240 height 39
click at [1009, 256] on input "14" at bounding box center [940, 241] width 240 height 39
click at [1009, 256] on input "13" at bounding box center [940, 241] width 240 height 39
click at [1009, 256] on input "12" at bounding box center [940, 241] width 240 height 39
click at [1009, 256] on input "11" at bounding box center [940, 241] width 240 height 39
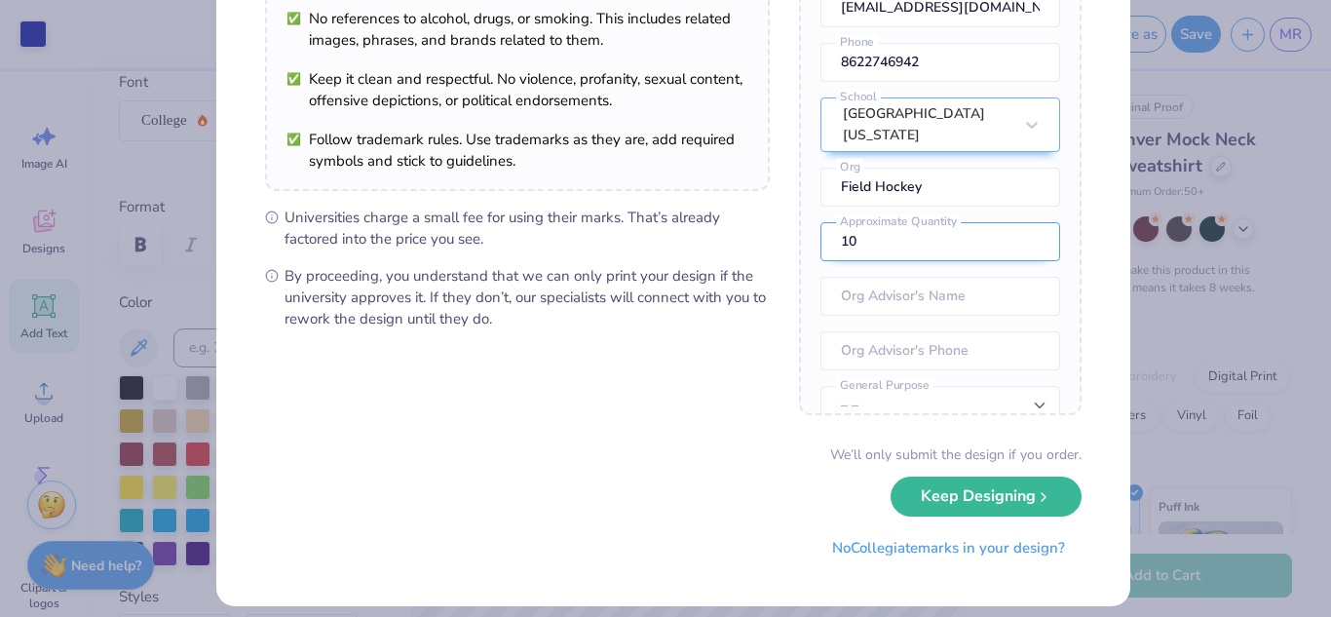
click at [1009, 256] on input "10" at bounding box center [940, 241] width 240 height 39
click at [1009, 256] on input "9" at bounding box center [940, 241] width 240 height 39
click at [1009, 256] on input "8" at bounding box center [940, 241] width 240 height 39
click at [1009, 256] on input "7" at bounding box center [940, 241] width 240 height 39
click at [1009, 256] on input "6" at bounding box center [940, 241] width 240 height 39
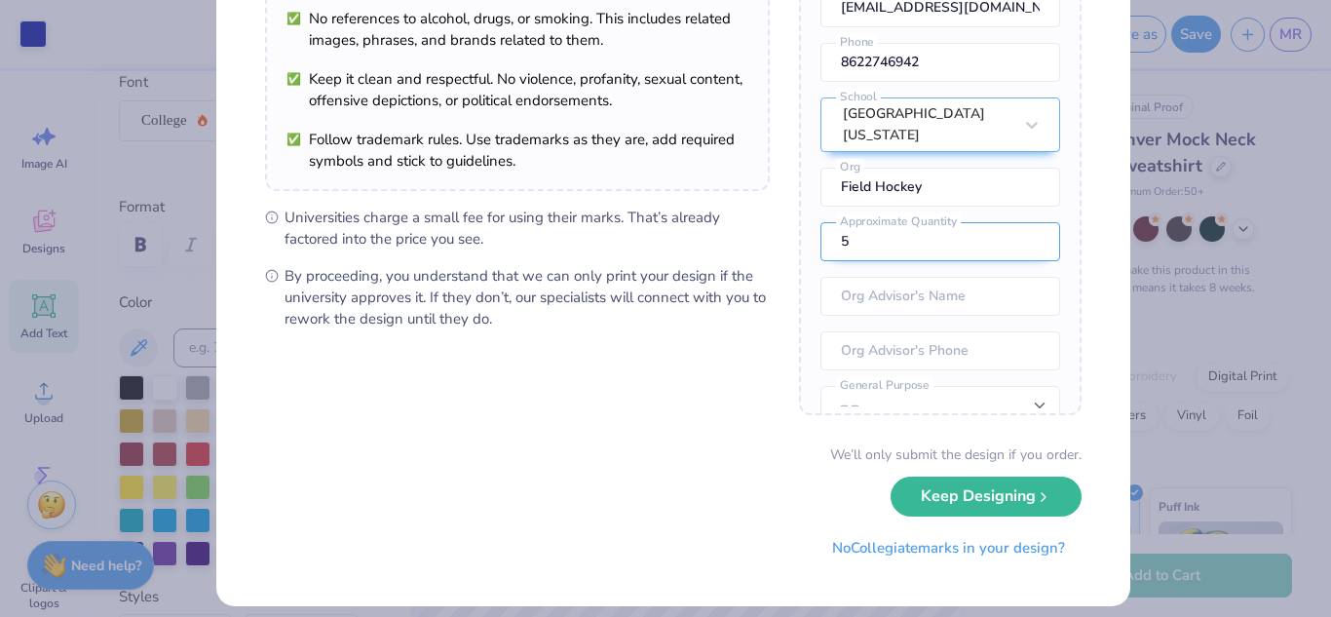
click at [1009, 256] on input "5" at bounding box center [940, 241] width 240 height 39
click at [1009, 256] on input "4" at bounding box center [940, 241] width 240 height 39
click at [1009, 256] on input "3" at bounding box center [940, 241] width 240 height 39
click at [1009, 256] on input "2" at bounding box center [940, 241] width 240 height 39
click at [1009, 256] on input "1" at bounding box center [940, 241] width 240 height 39
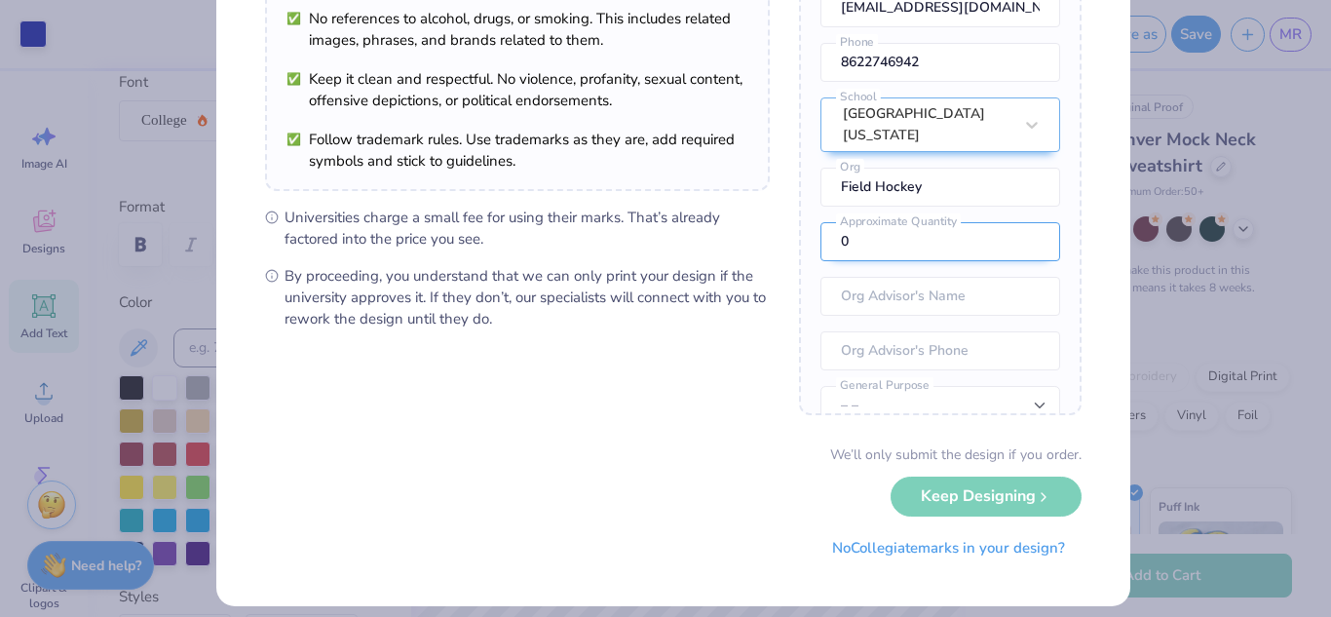
click at [1009, 256] on input "0" at bounding box center [940, 241] width 240 height 39
type input "1"
click at [1009, 243] on input "1" at bounding box center [940, 241] width 240 height 39
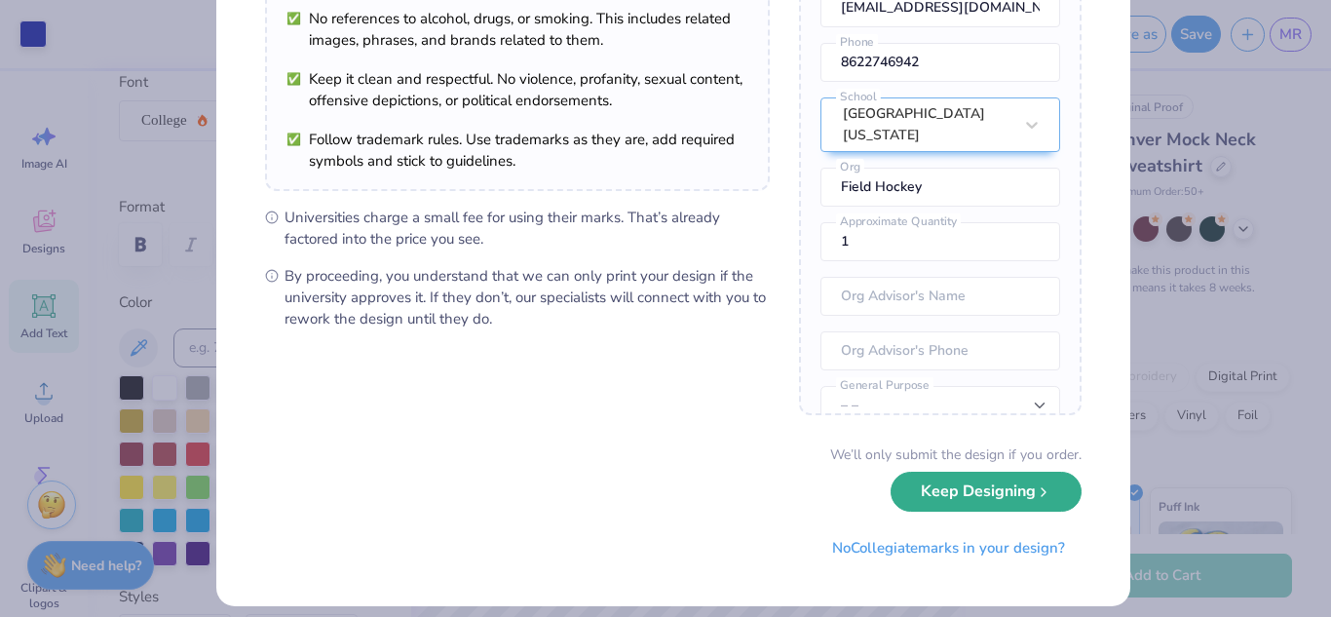
click at [971, 487] on button "Keep Designing" at bounding box center [985, 492] width 191 height 40
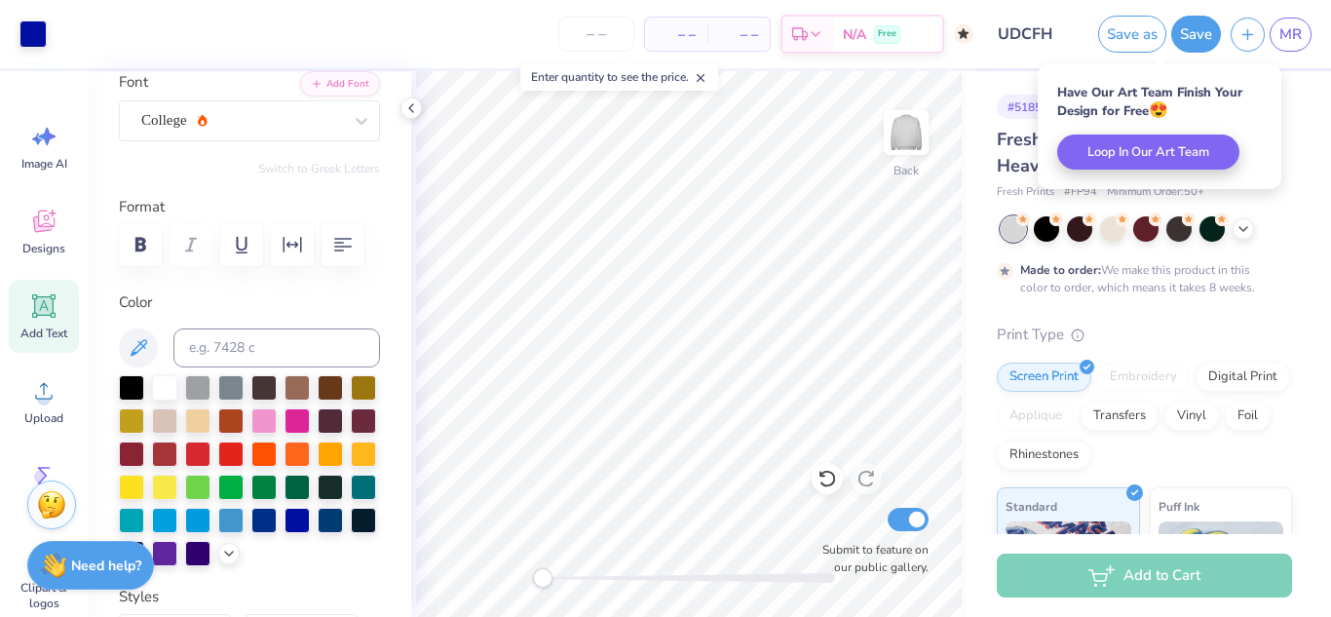
scroll to position [10, 0]
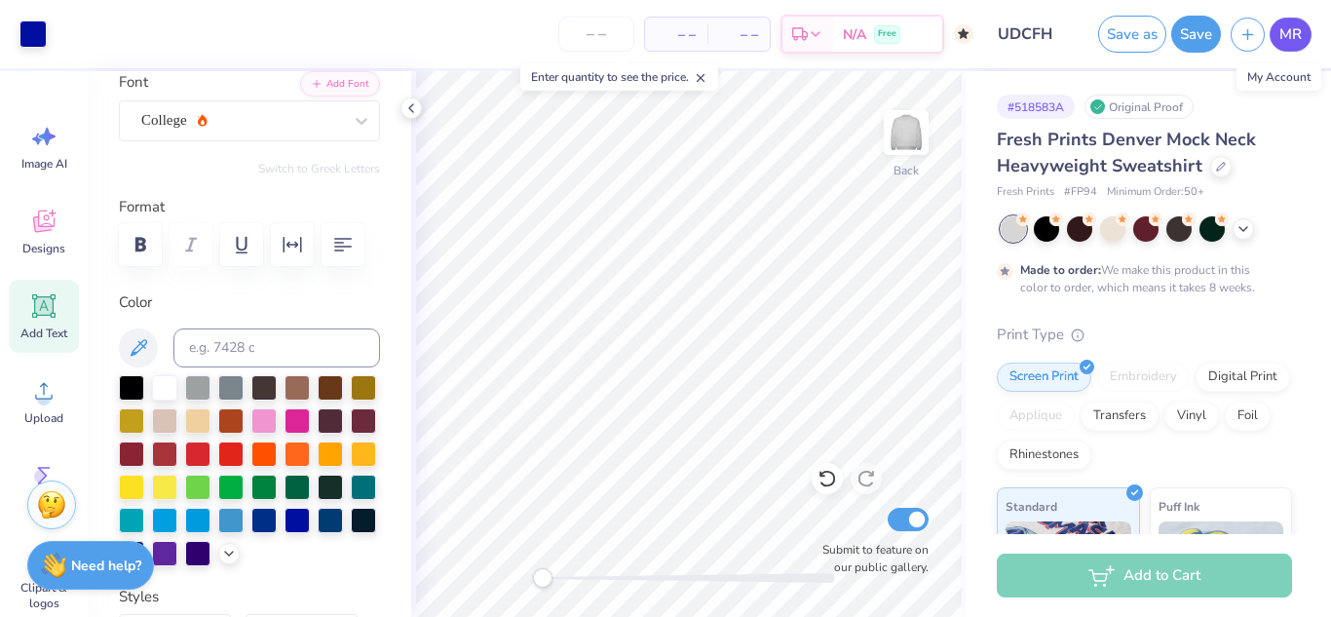
click at [1287, 25] on span "MR" at bounding box center [1290, 34] width 22 height 22
